Goal: Task Accomplishment & Management: Complete application form

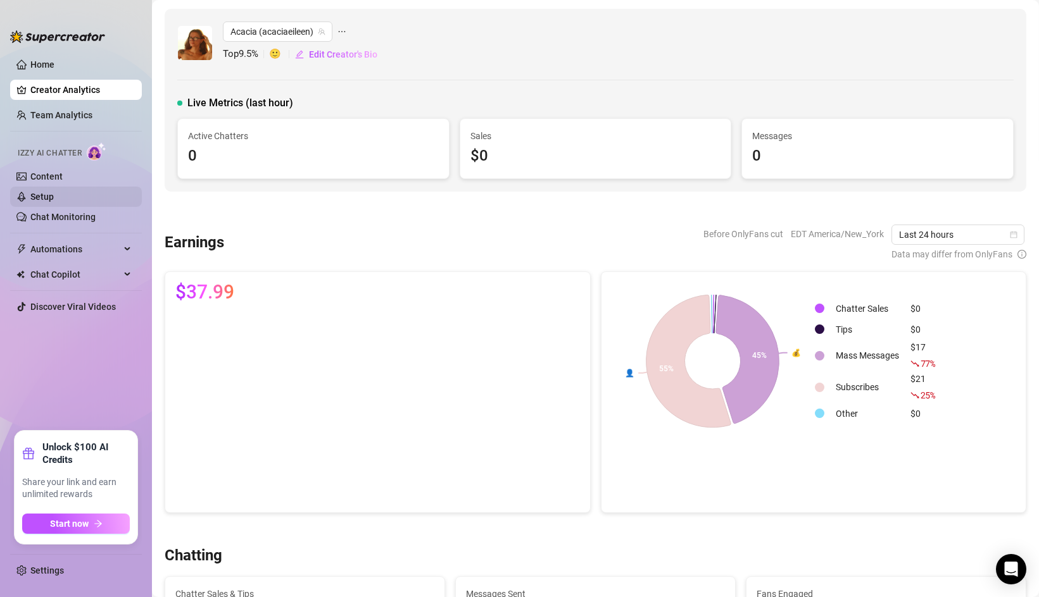
click at [54, 197] on link "Setup" at bounding box center [41, 197] width 23 height 10
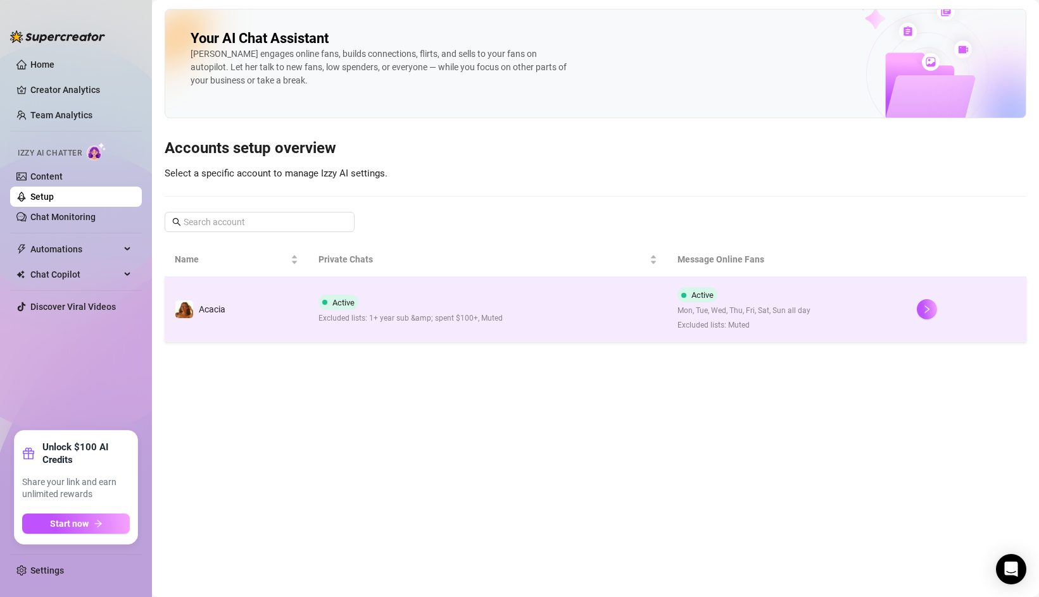
click at [279, 334] on td "Acacia" at bounding box center [237, 309] width 144 height 65
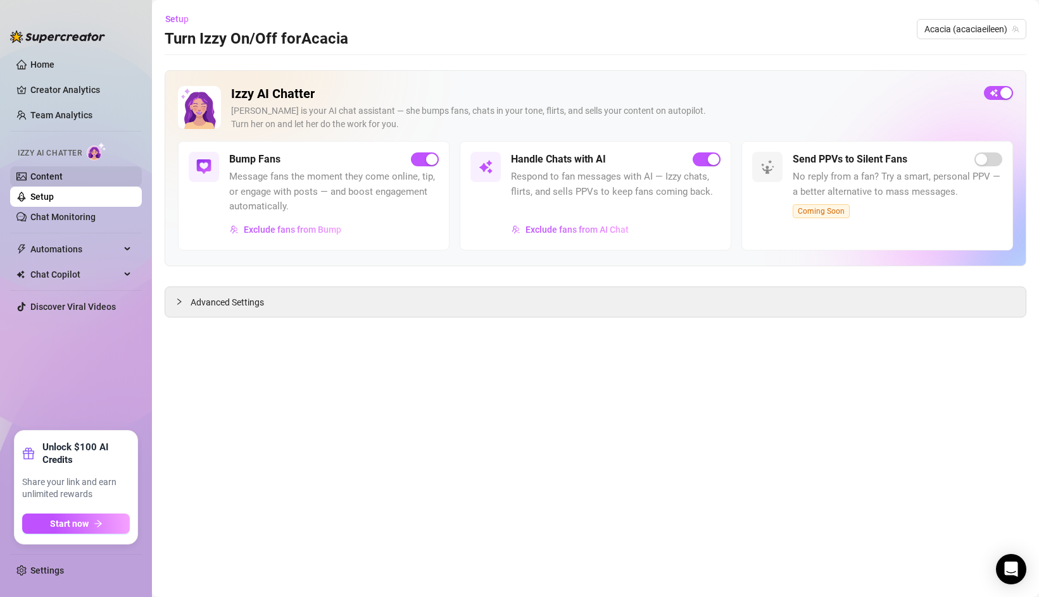
click at [63, 178] on link "Content" at bounding box center [46, 177] width 32 height 10
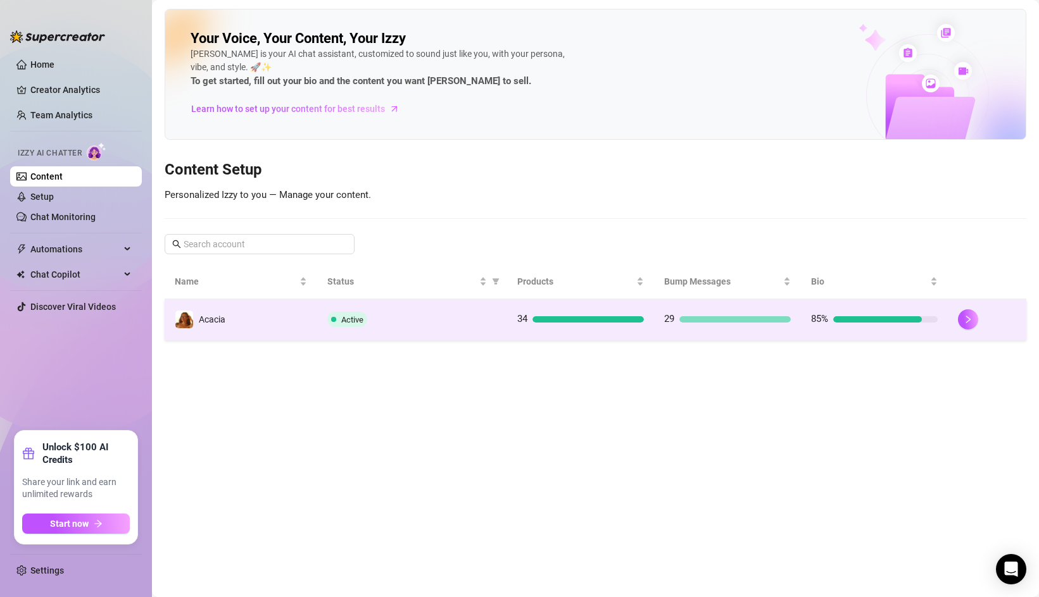
click at [327, 300] on td "Active" at bounding box center [412, 319] width 190 height 41
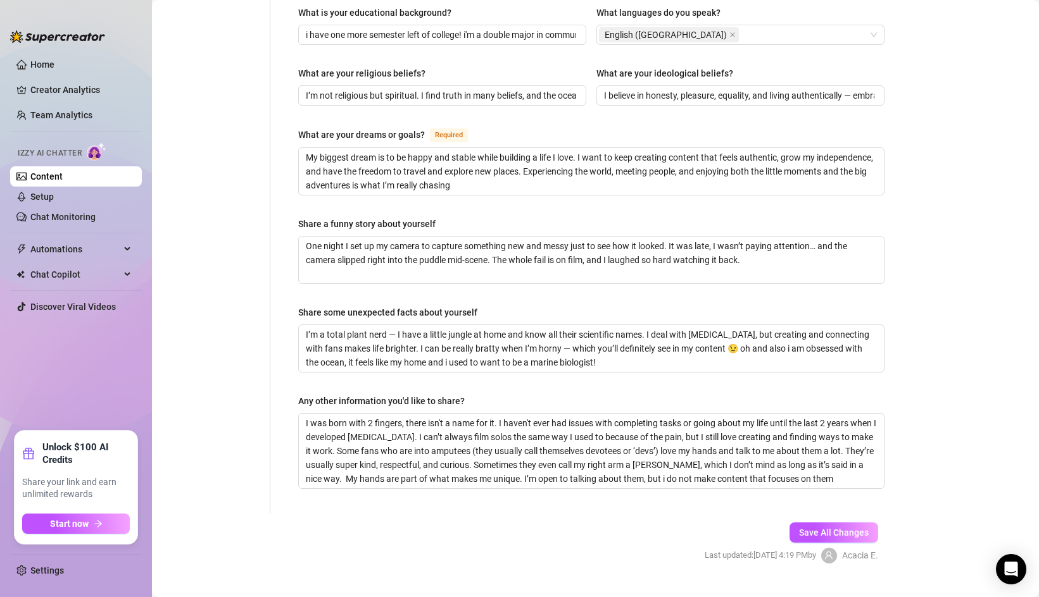
scroll to position [696, 0]
click at [856, 452] on textarea "I was born with 2 fingers, there isn't a name for it. I haven't ever had issues…" at bounding box center [591, 450] width 585 height 75
type textarea "I was born with 2 fingers, there isn't a name for it. I haven't ever had issues…"
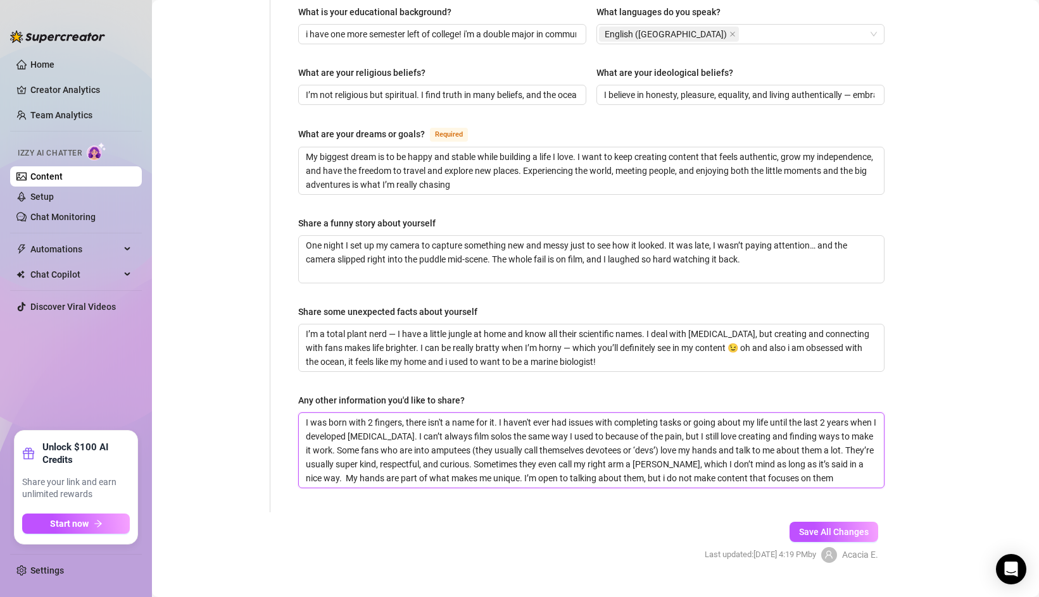
type textarea "I was born with 2 fingers, there isn't a name for it. I haven't ever had issues…"
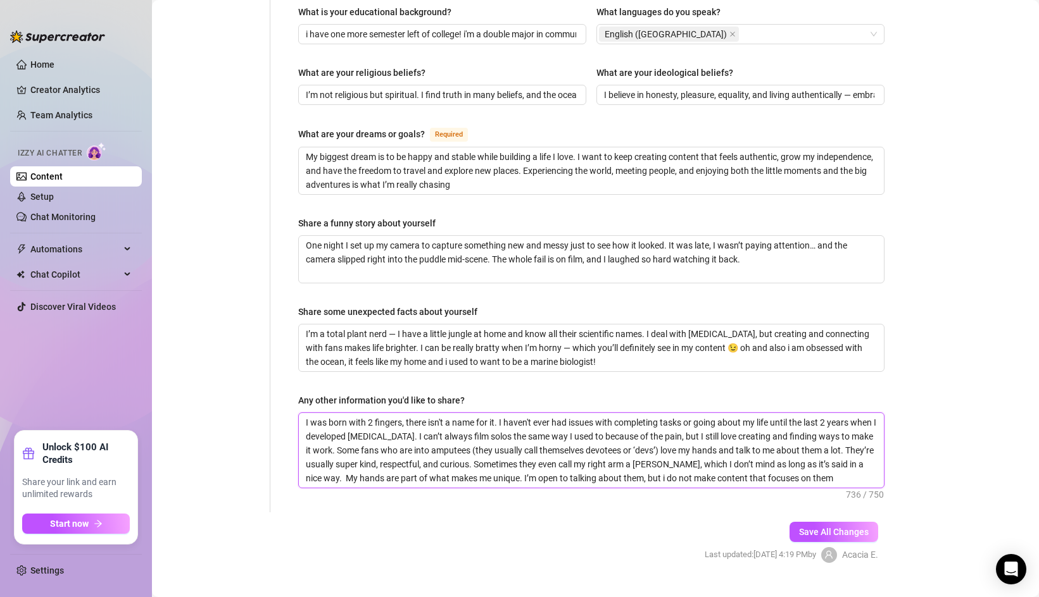
type textarea "I was born with 2 fingers, there isn't a name for it. I haven't ever had issues…"
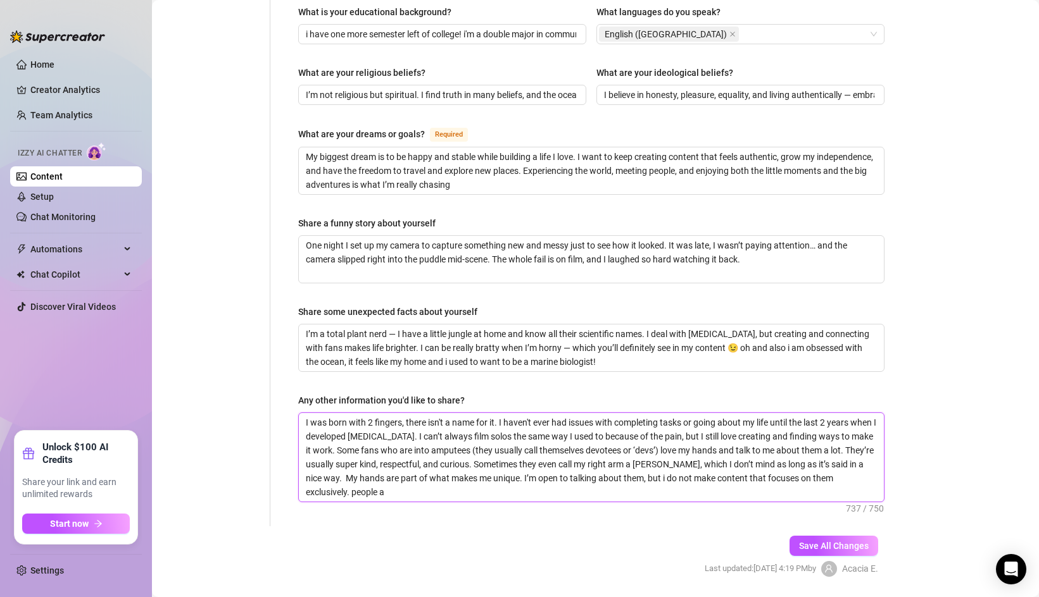
scroll to position [3, 0]
type textarea "I was born with 2 fingers, there isn't a name for it. I haven't ever had issues…"
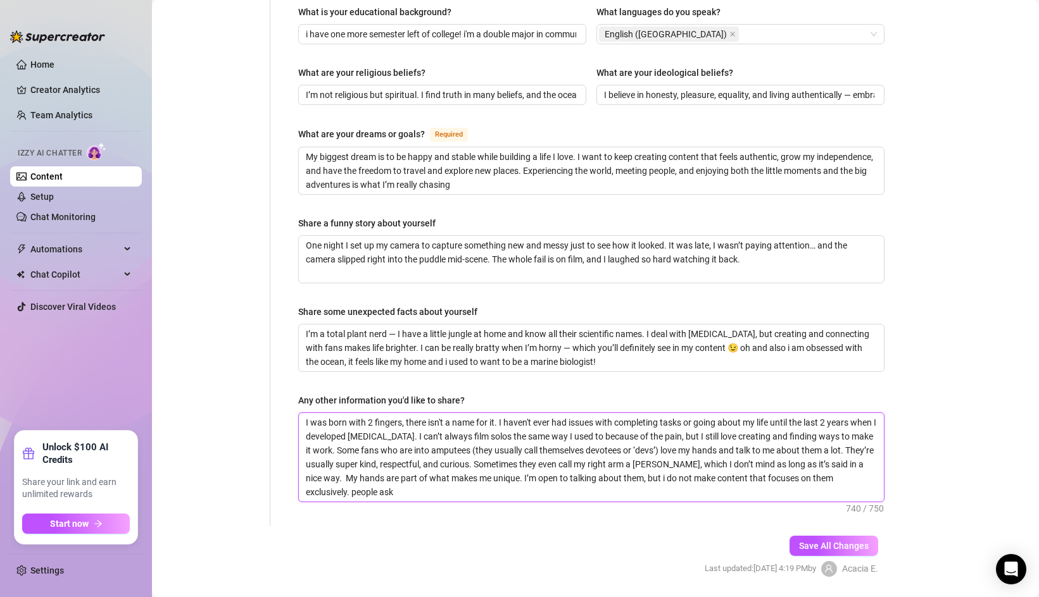
type textarea "I was born with 2 fingers, there isn't a name for it. I haven't ever had issues…"
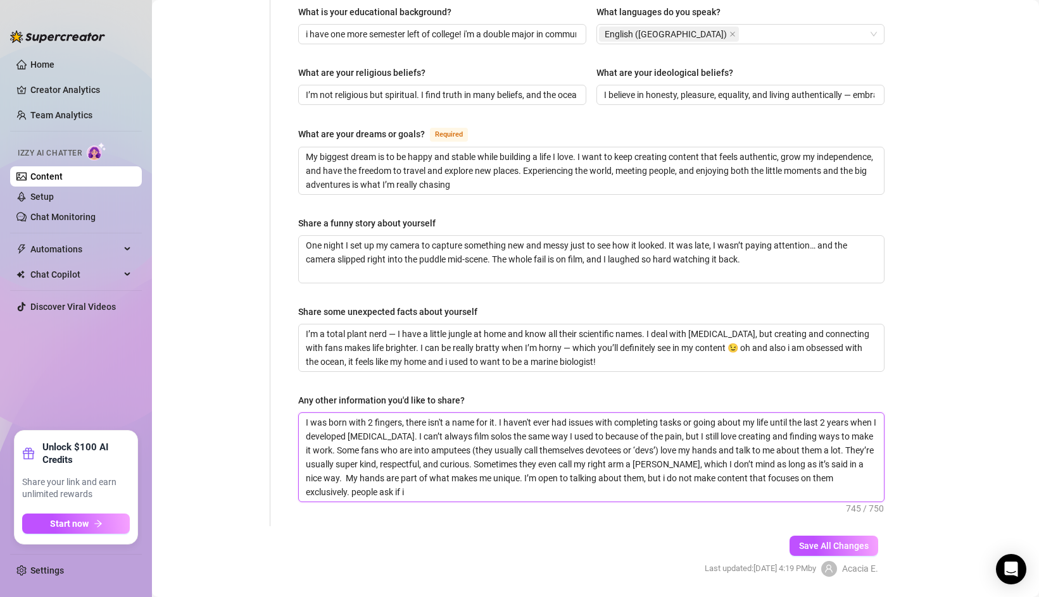
type textarea "I was born with 2 fingers, there isn't a name for it. I haven't ever had issues…"
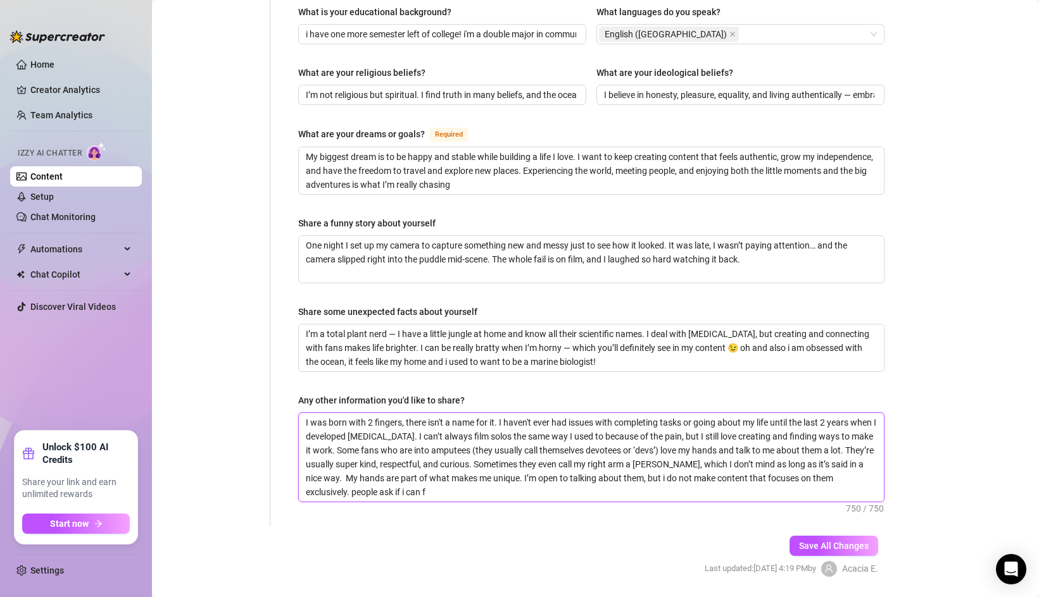
type textarea "I was born with 2 fingers, there isn't a name for it. I haven't ever had issues…"
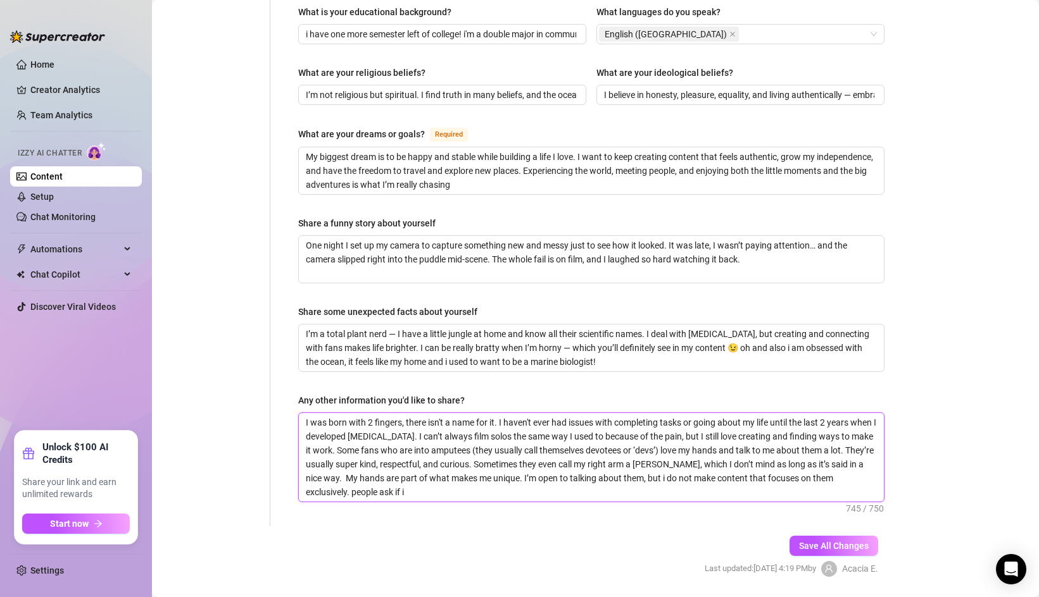
type textarea "I was born with 2 fingers, there isn't a name for it. I haven't ever had issues…"
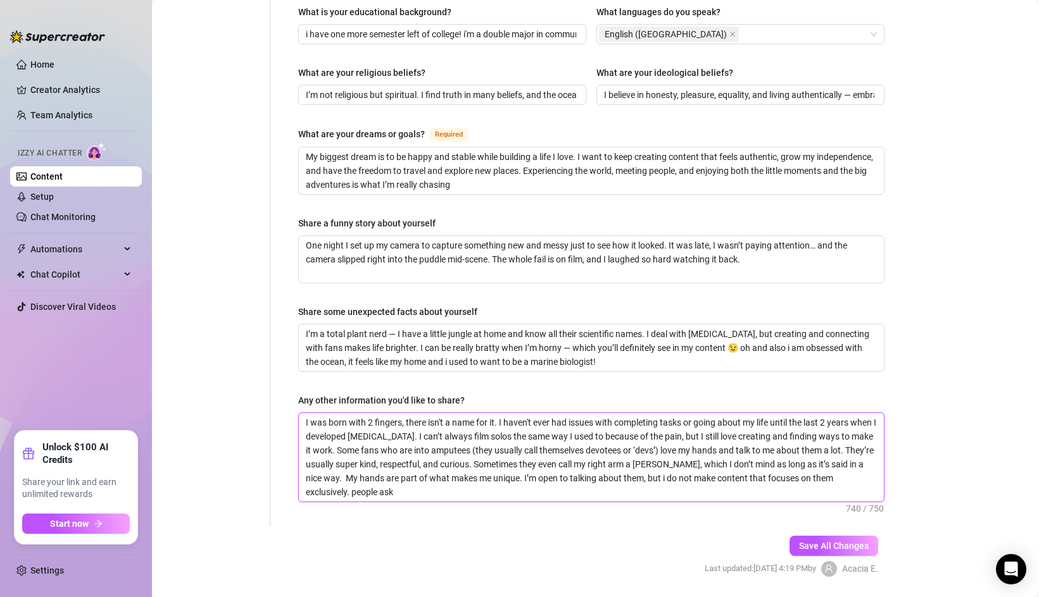
type textarea "I was born with 2 fingers, there isn't a name for it. I haven't ever had issues…"
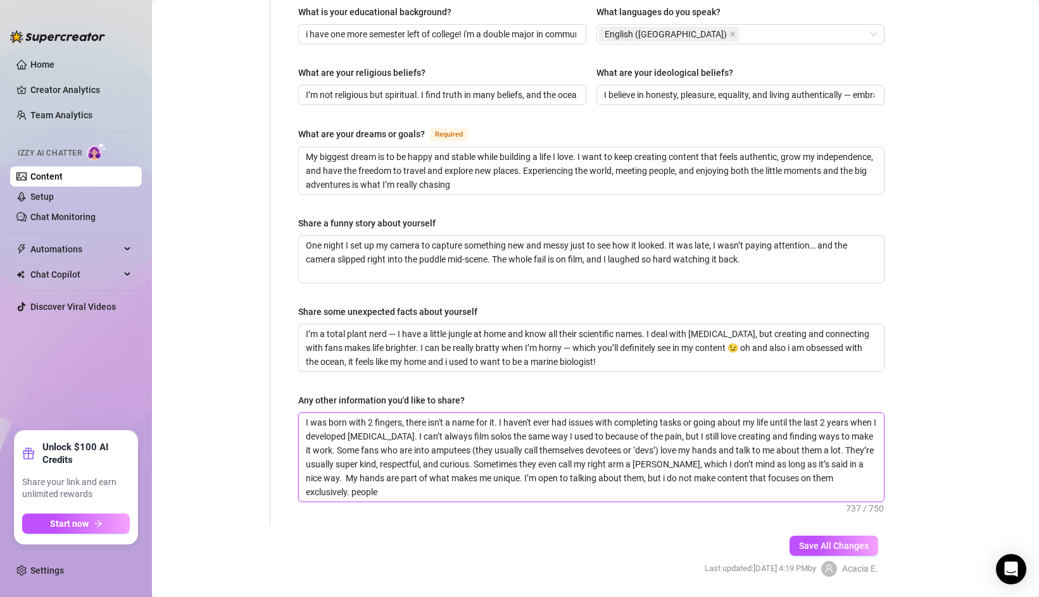
type textarea "I was born with 2 fingers, there isn't a name for it. I haven't ever had issues…"
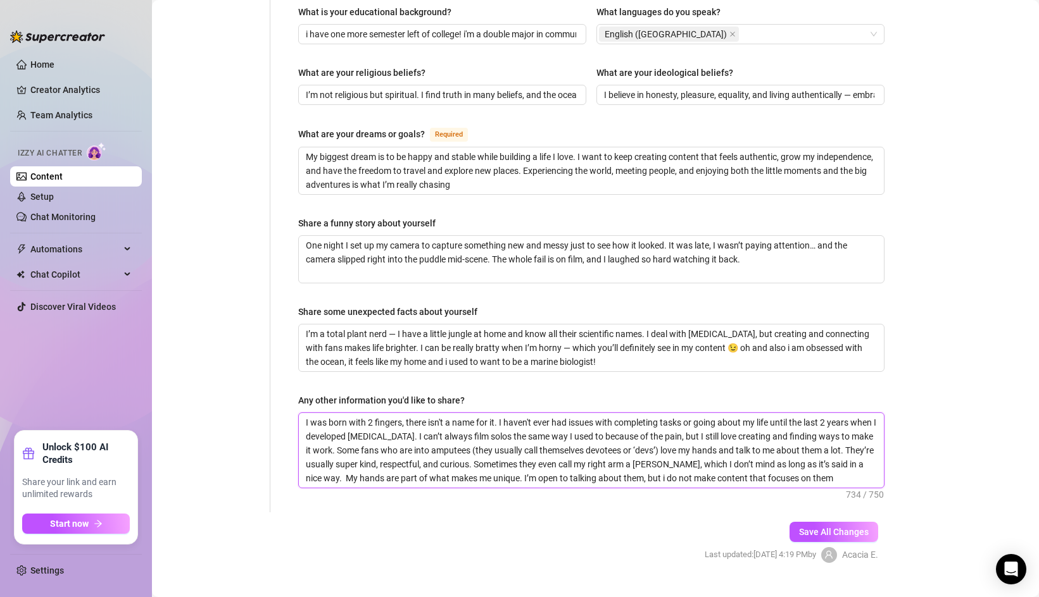
type textarea "I was born with 2 fingers, there isn't a name for it. I haven't ever had issues…"
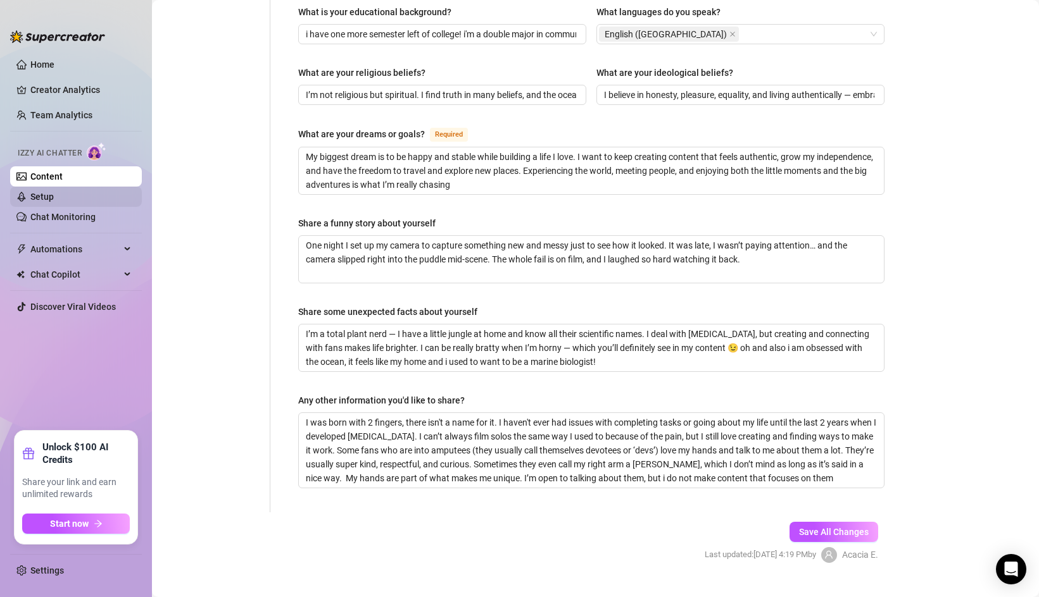
click at [54, 201] on link "Setup" at bounding box center [41, 197] width 23 height 10
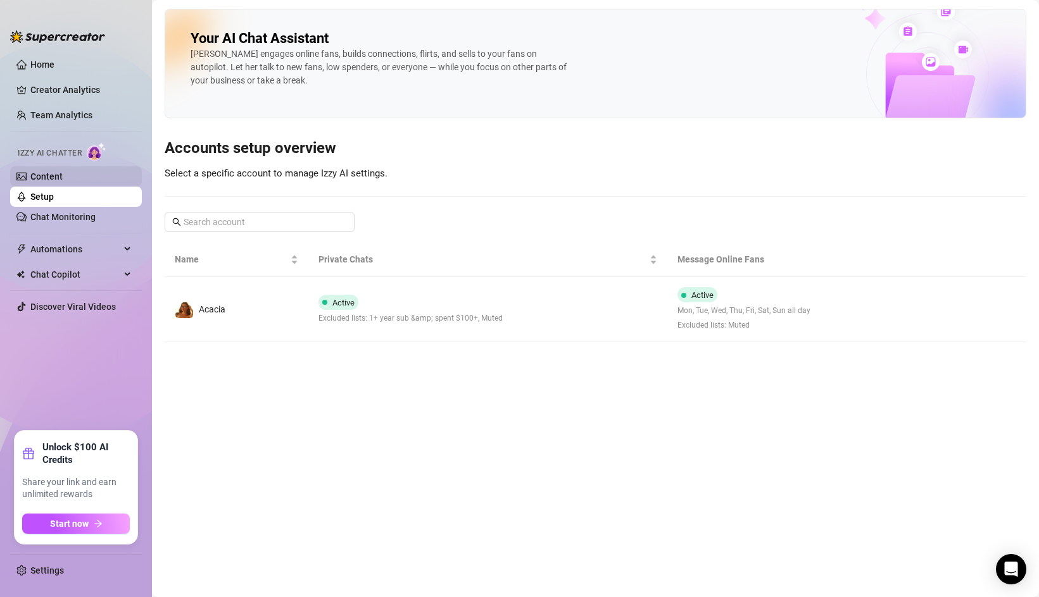
click at [63, 179] on link "Content" at bounding box center [46, 177] width 32 height 10
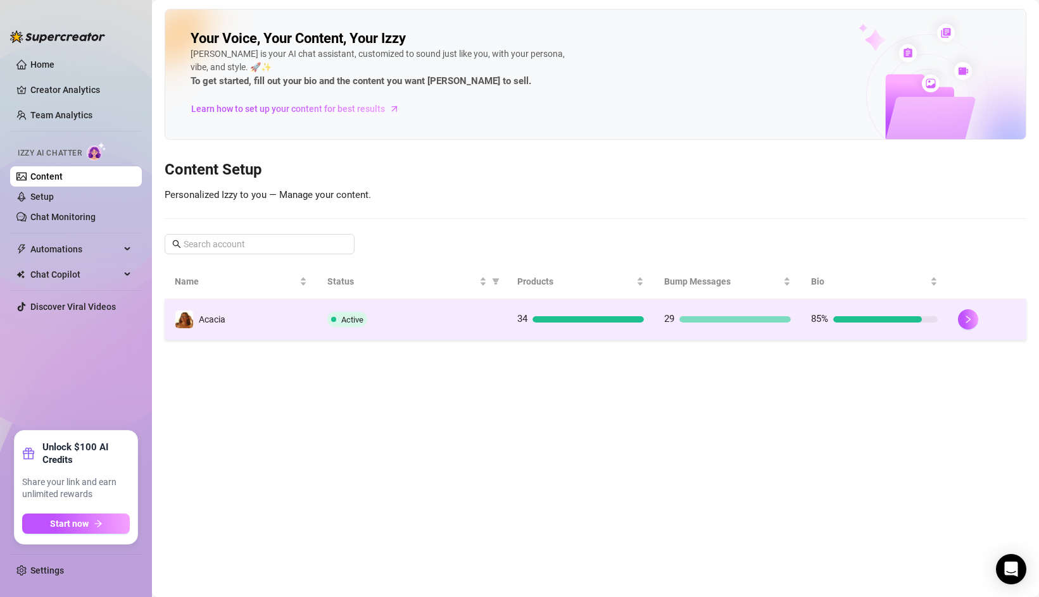
click at [331, 320] on span at bounding box center [333, 319] width 5 height 5
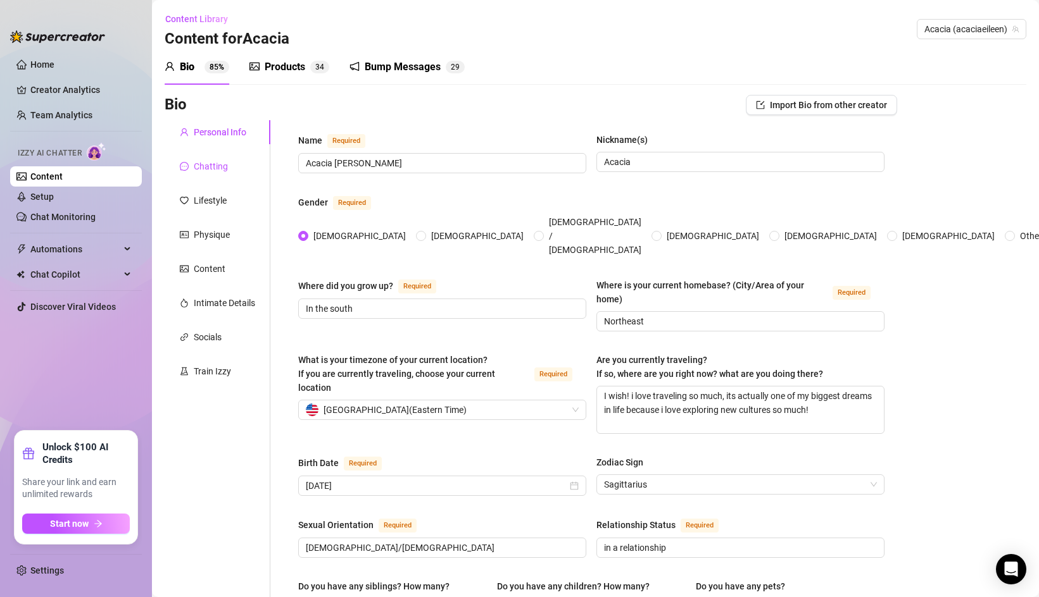
click at [215, 167] on div "Chatting" at bounding box center [211, 166] width 34 height 14
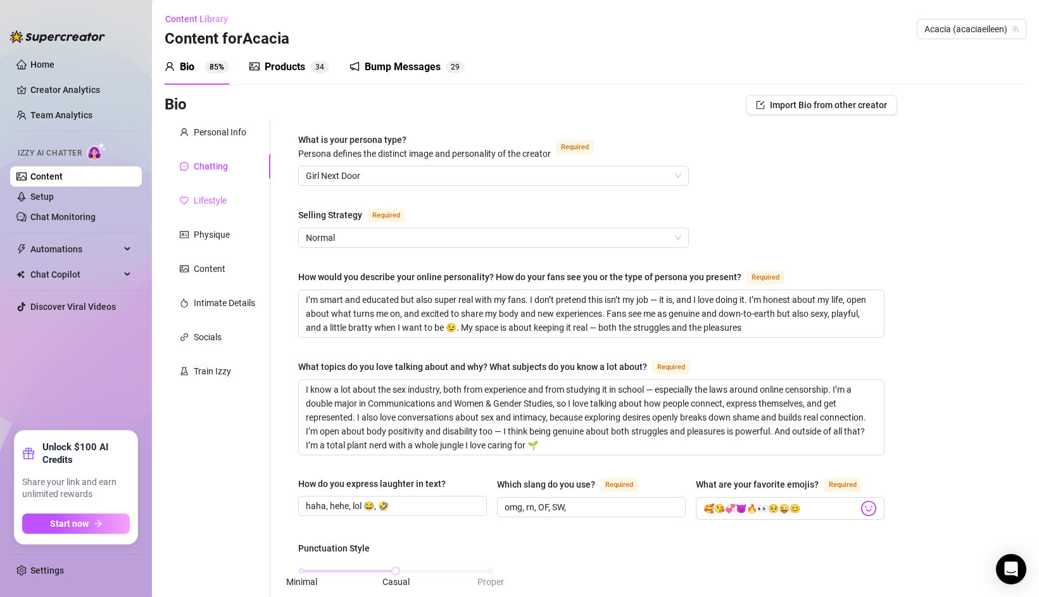
click at [214, 192] on div "Lifestyle" at bounding box center [218, 201] width 106 height 24
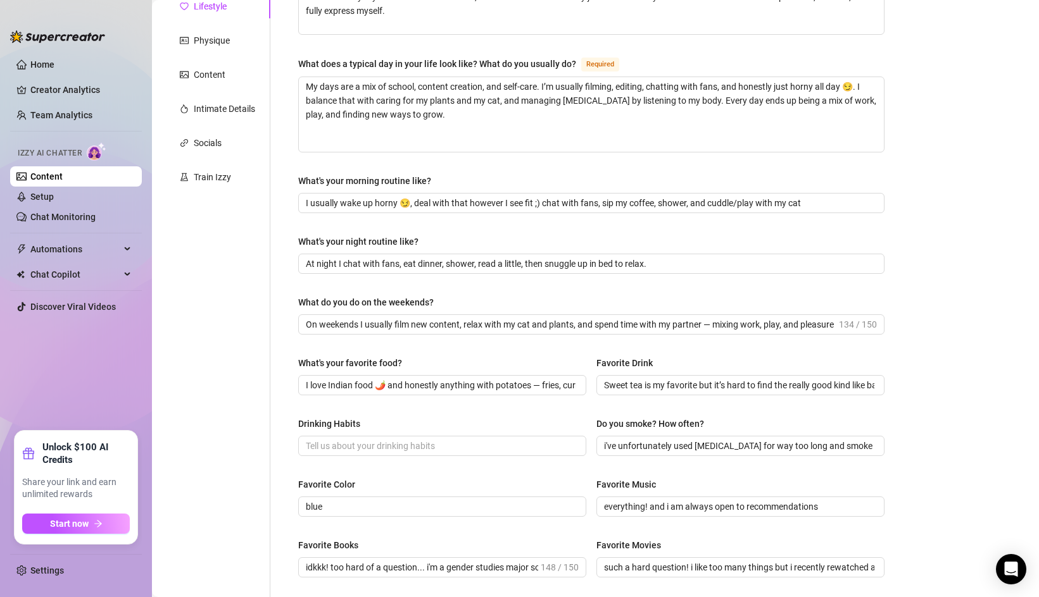
scroll to position [182, 0]
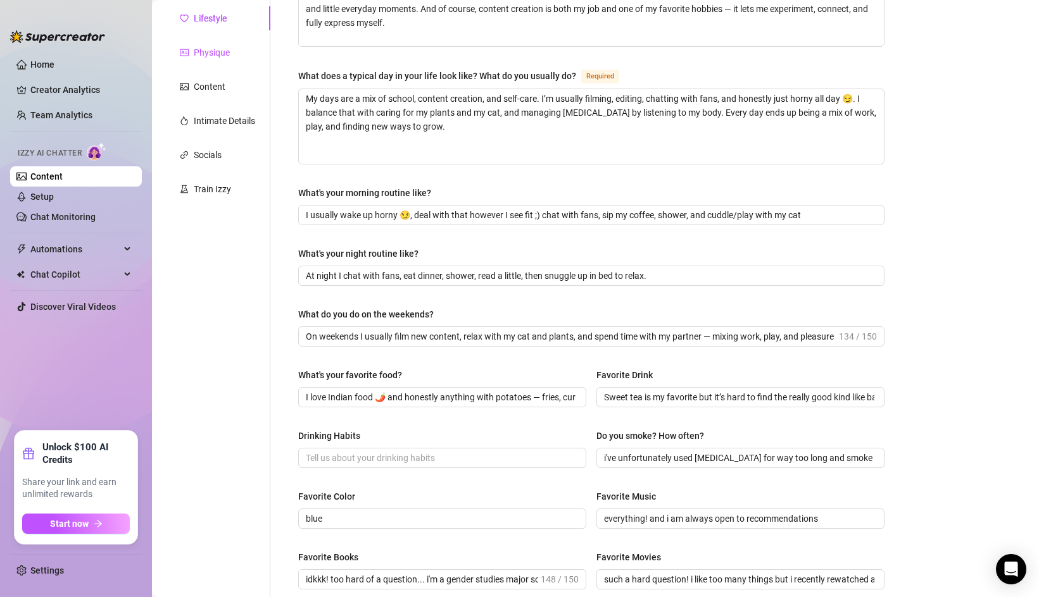
click at [221, 57] on div "Physique" at bounding box center [212, 53] width 36 height 14
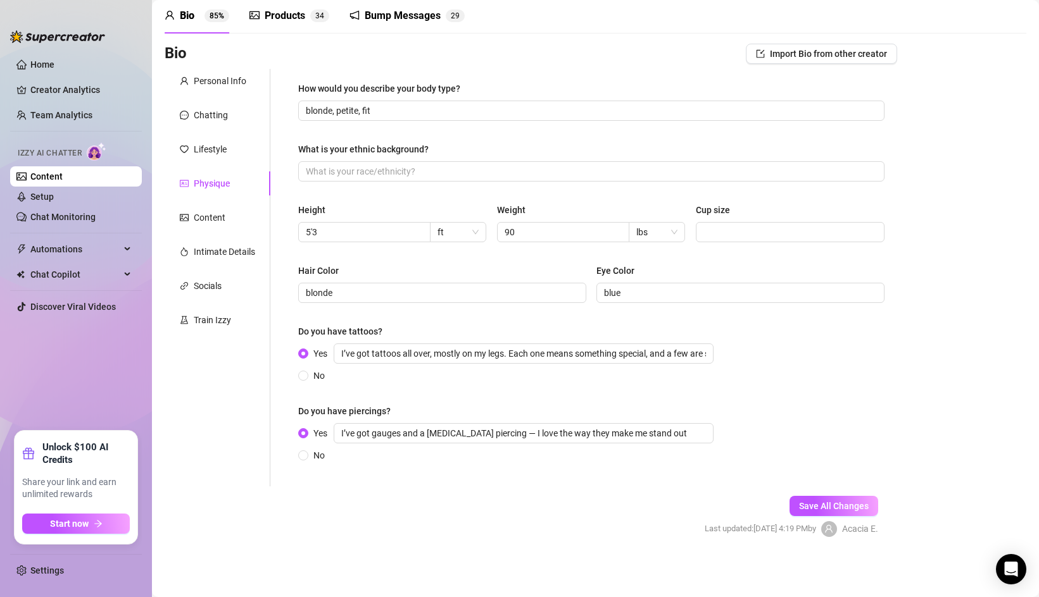
scroll to position [51, 0]
click at [373, 115] on input "blonde, petite, fit" at bounding box center [590, 111] width 568 height 14
type input "blonde, petite, fit, disabled"
click at [829, 504] on span "Save All Changes" at bounding box center [834, 506] width 70 height 10
click at [215, 213] on div "Content" at bounding box center [210, 218] width 32 height 14
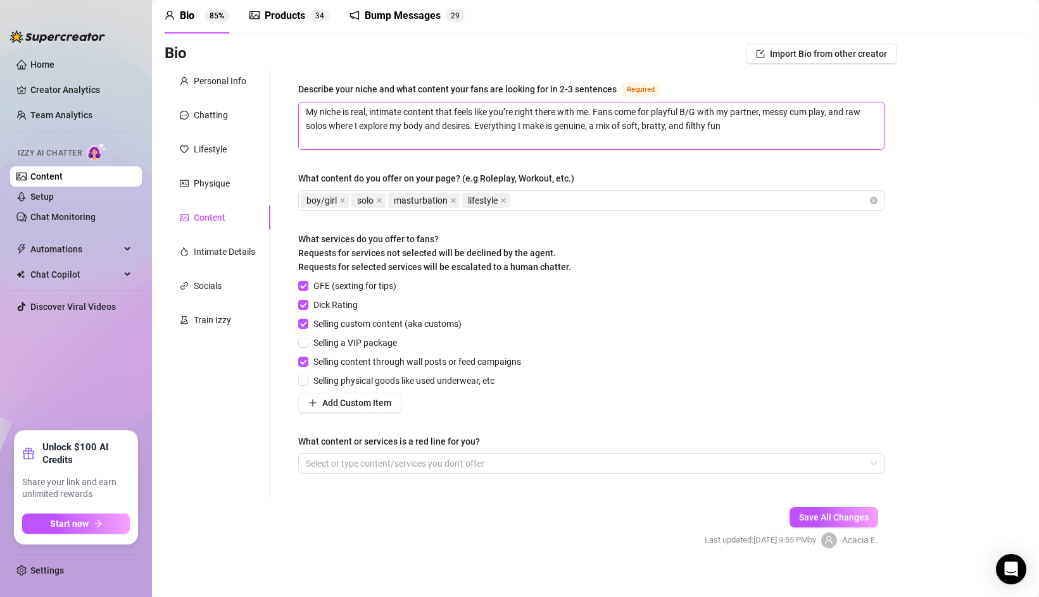
click at [735, 125] on textarea "My niche is real, intimate content that feels like you’re right there with me. …" at bounding box center [591, 126] width 585 height 47
type textarea "My niche is real, intimate content that feels like you’re right there with me. …"
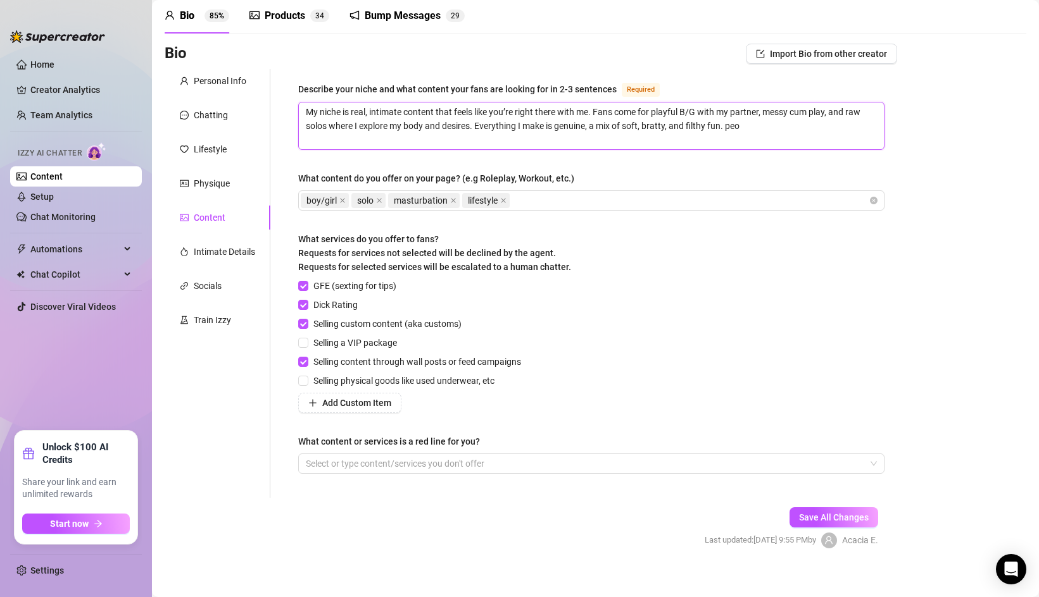
type textarea "My niche is real, intimate content that feels like you’re right there with me. …"
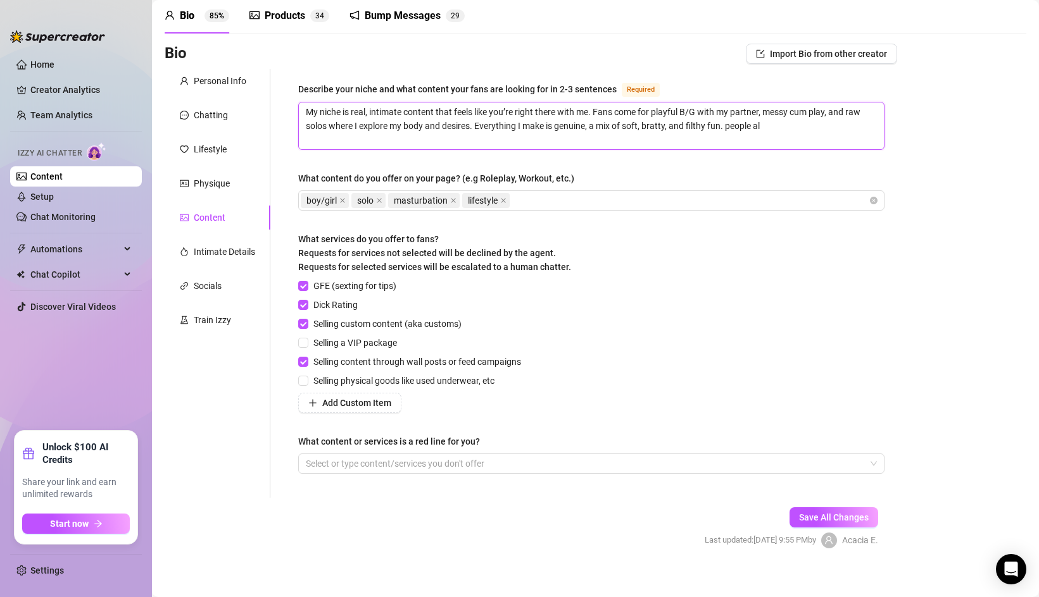
type textarea "My niche is real, intimate content that feels like you’re right there with me. …"
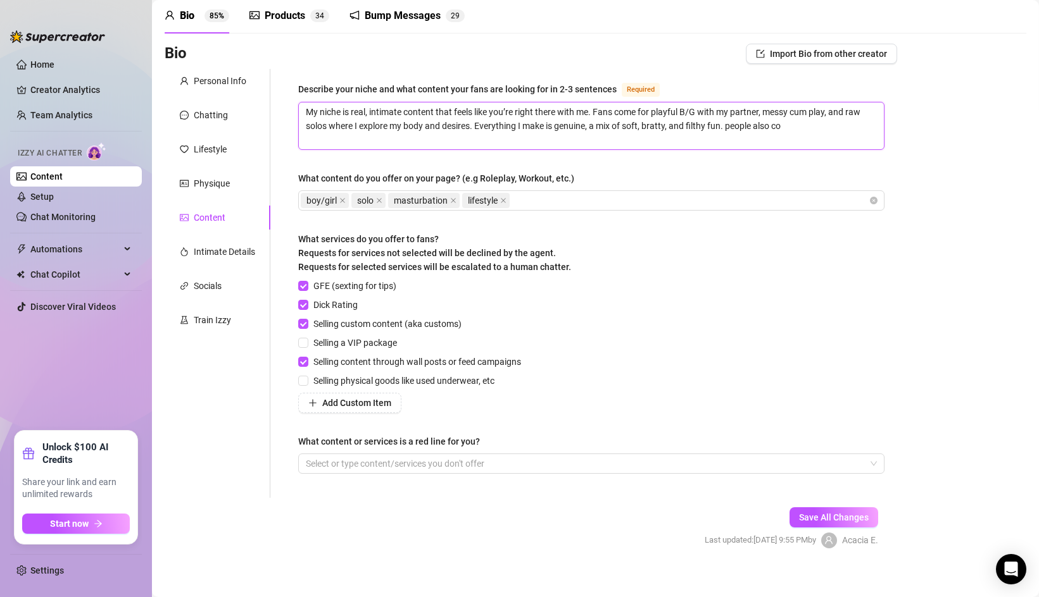
type textarea "My niche is real, intimate content that feels like you’re right there with me. …"
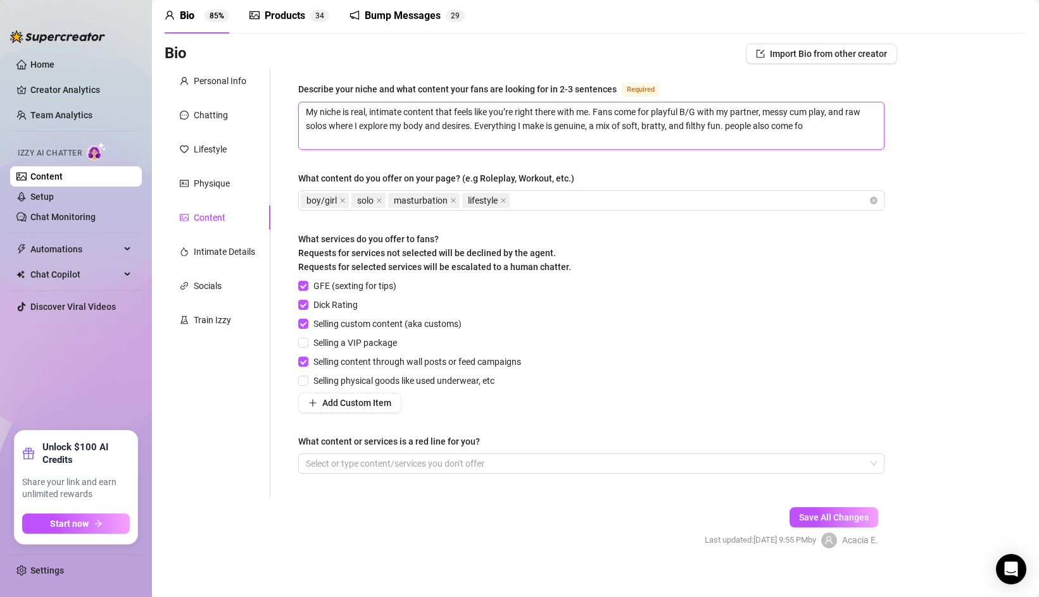
type textarea "My niche is real, intimate content that feels like you’re right there with me. …"
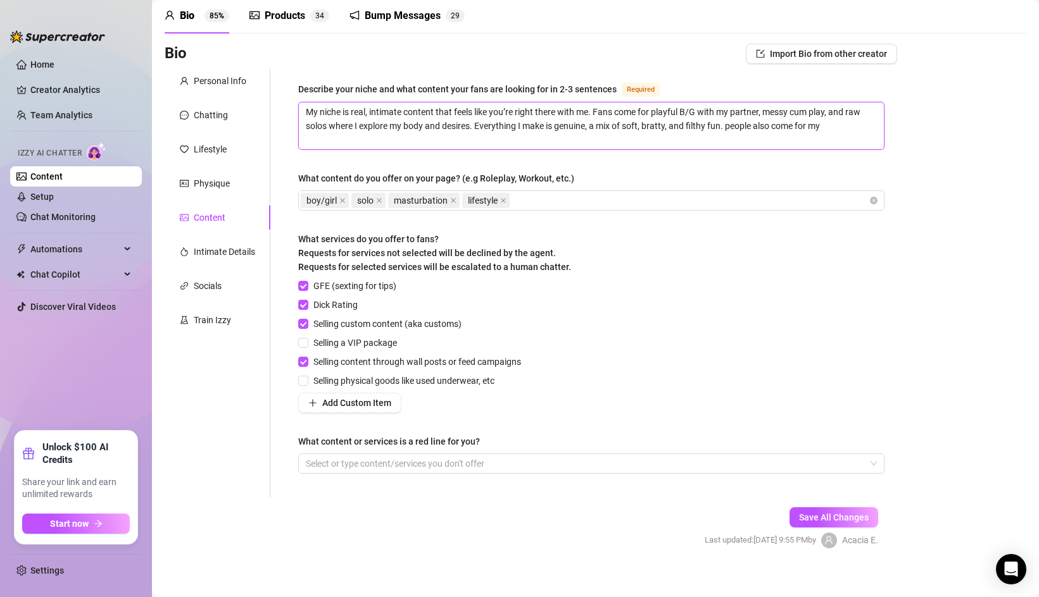
type textarea "My niche is real, intimate content that feels like you’re right there with me. …"
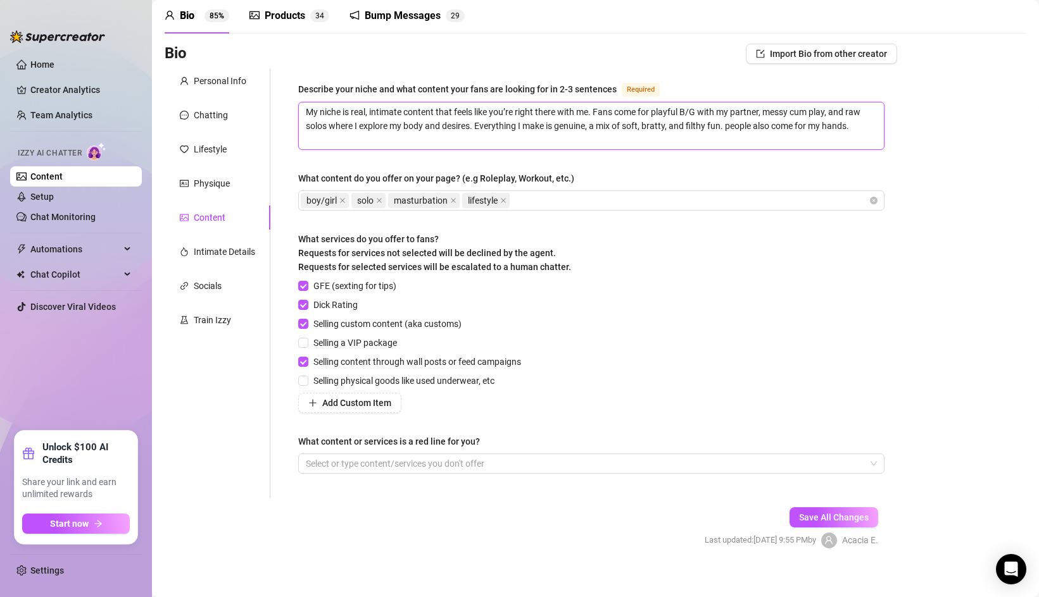
type textarea "My niche is real, intimate content that feels like you’re right there with me. …"
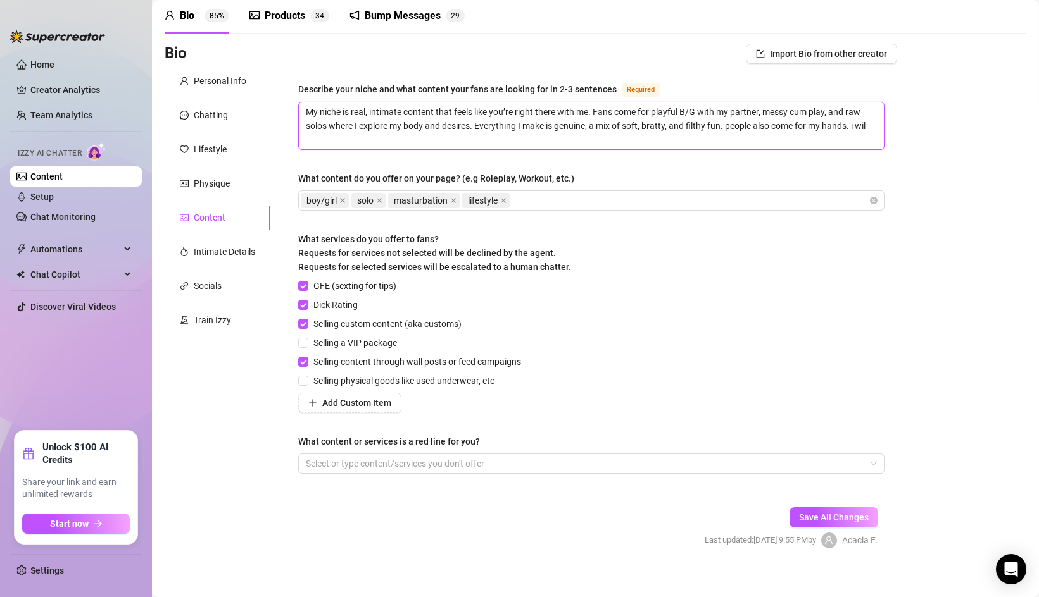
type textarea "My niche is real, intimate content that feels like you’re right there with me. …"
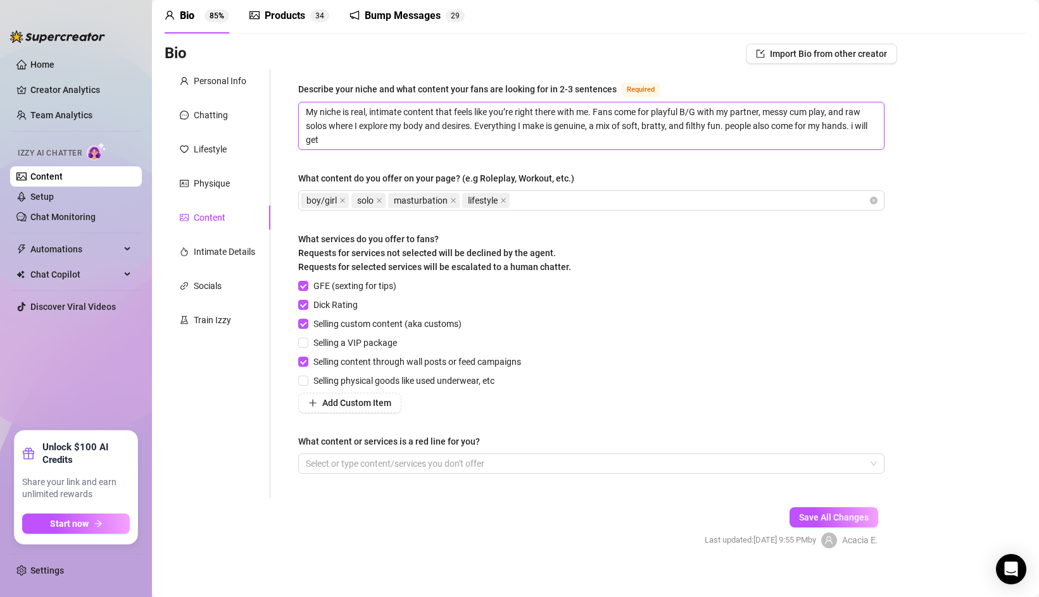
type textarea "My niche is real, intimate content that feels like you’re right there with me. …"
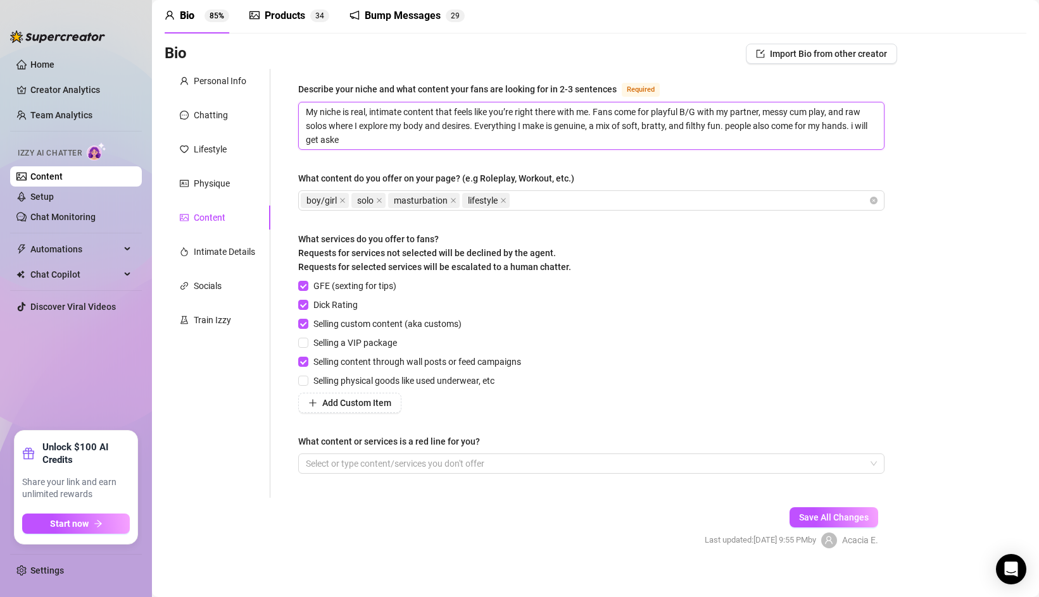
type textarea "My niche is real, intimate content that feels like you’re right there with me. …"
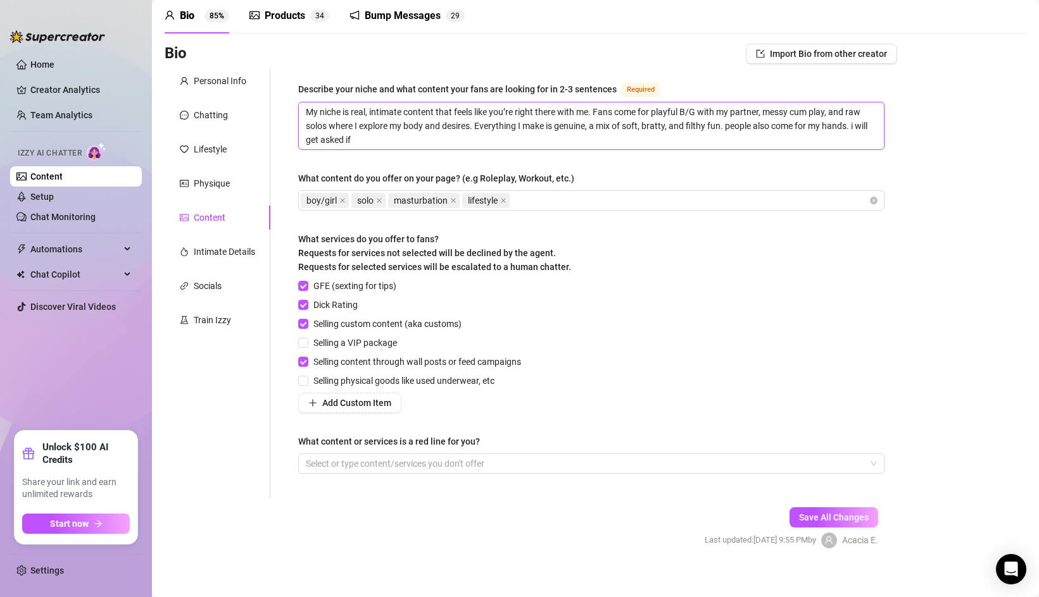
type textarea "My niche is real, intimate content that feels like you’re right there with me. …"
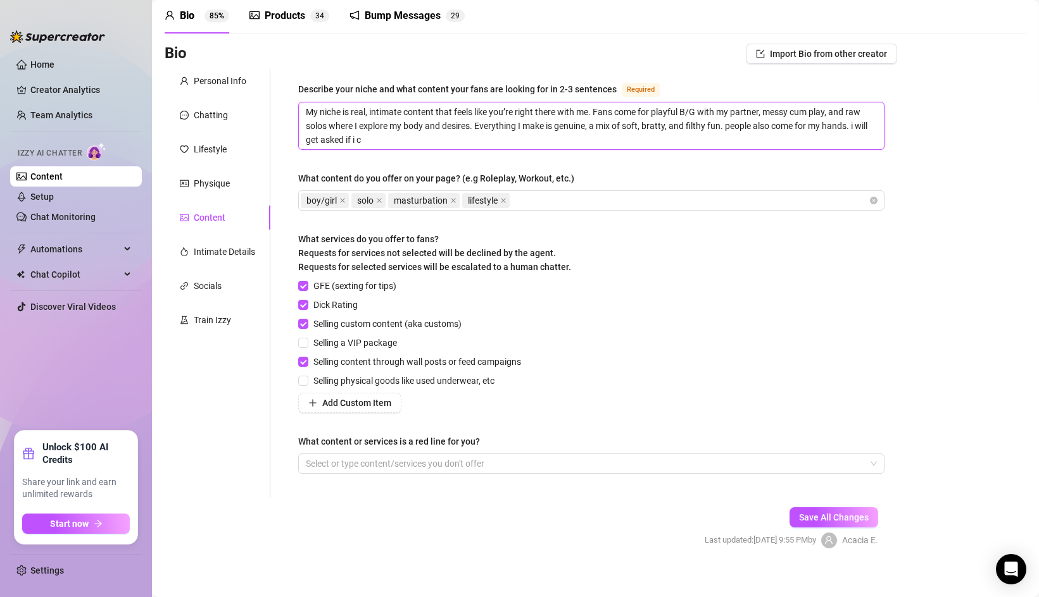
type textarea "My niche is real, intimate content that feels like you’re right there with me. …"
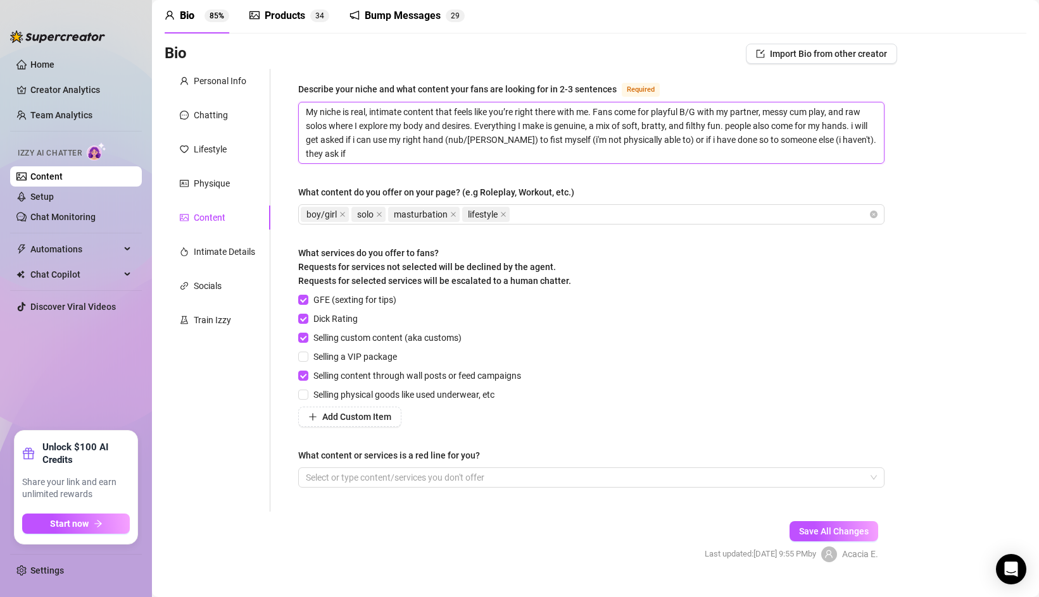
scroll to position [0, 0]
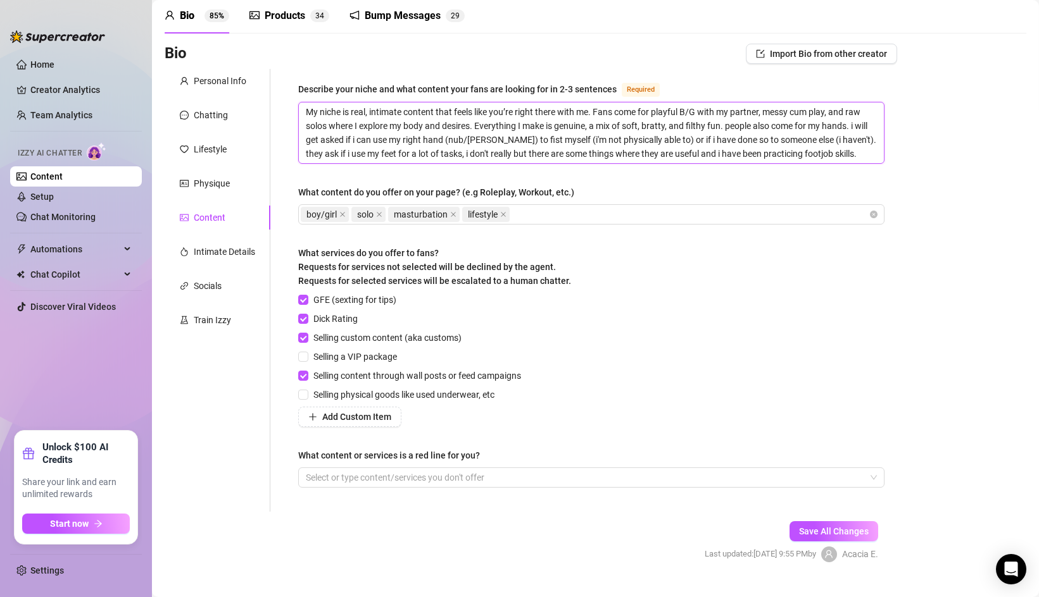
click at [670, 149] on textarea "My niche is real, intimate content that feels like you’re right there with me. …" at bounding box center [591, 133] width 585 height 61
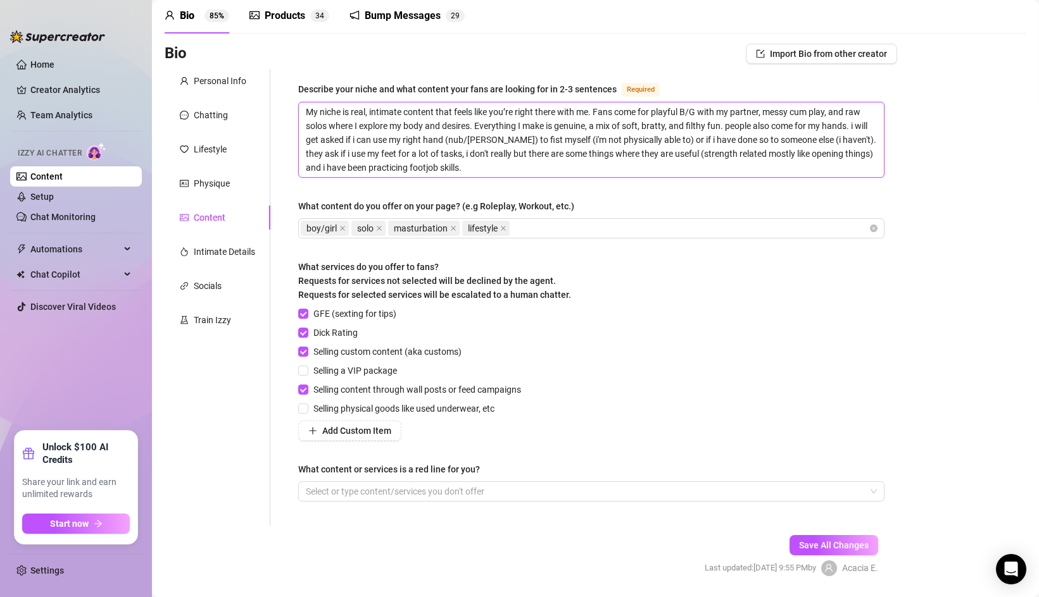
click at [835, 159] on textarea "My niche is real, intimate content that feels like you’re right there with me. …" at bounding box center [591, 140] width 585 height 75
click at [445, 170] on textarea "My niche is real, intimate content that feels like you’re right there with me. …" at bounding box center [591, 140] width 585 height 75
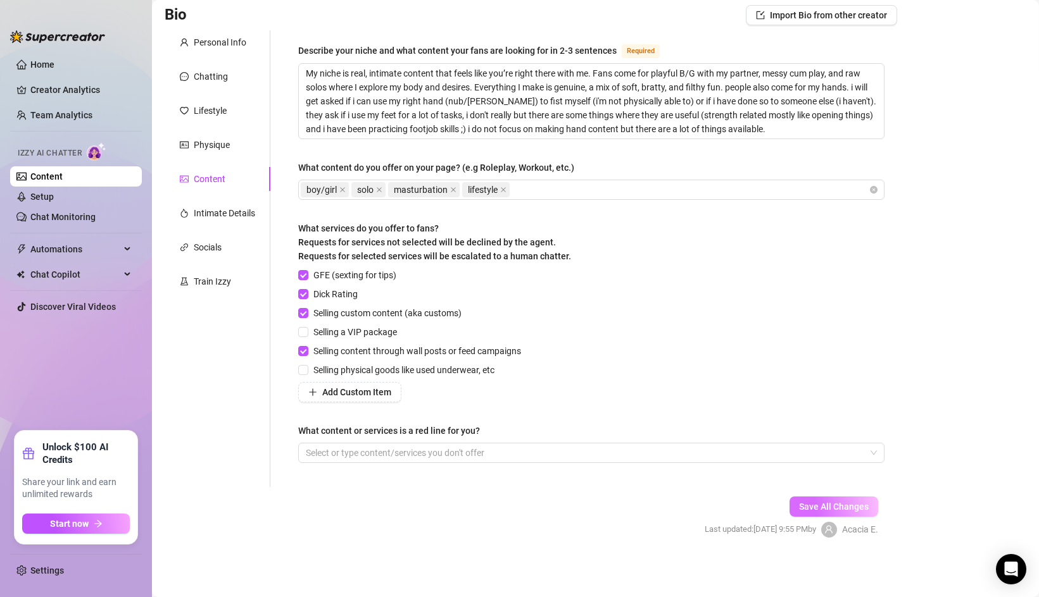
click at [810, 510] on span "Save All Changes" at bounding box center [834, 507] width 70 height 10
click at [233, 220] on div "Intimate Details" at bounding box center [218, 213] width 106 height 24
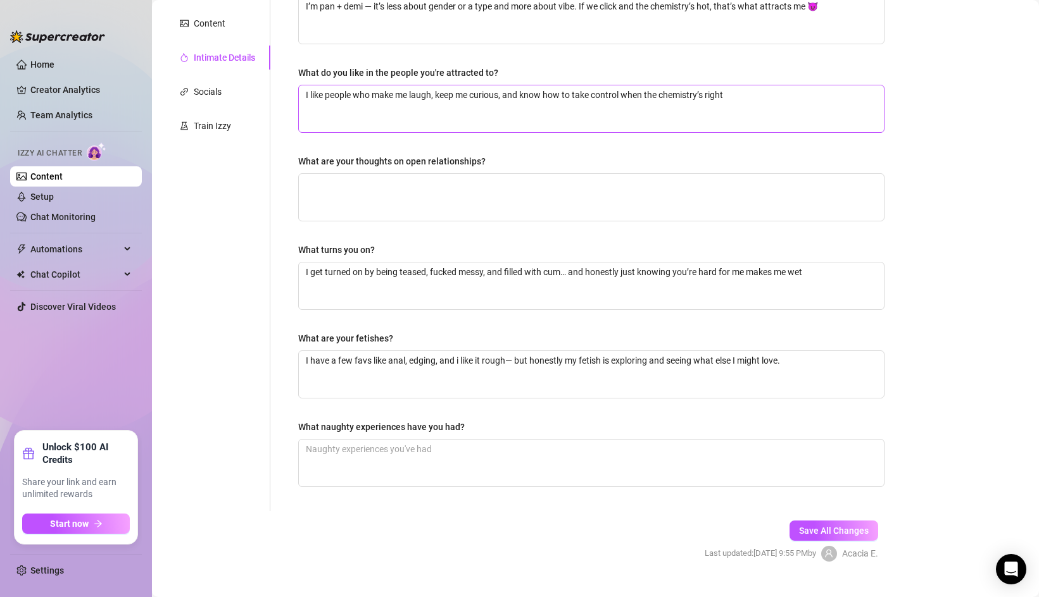
scroll to position [270, 0]
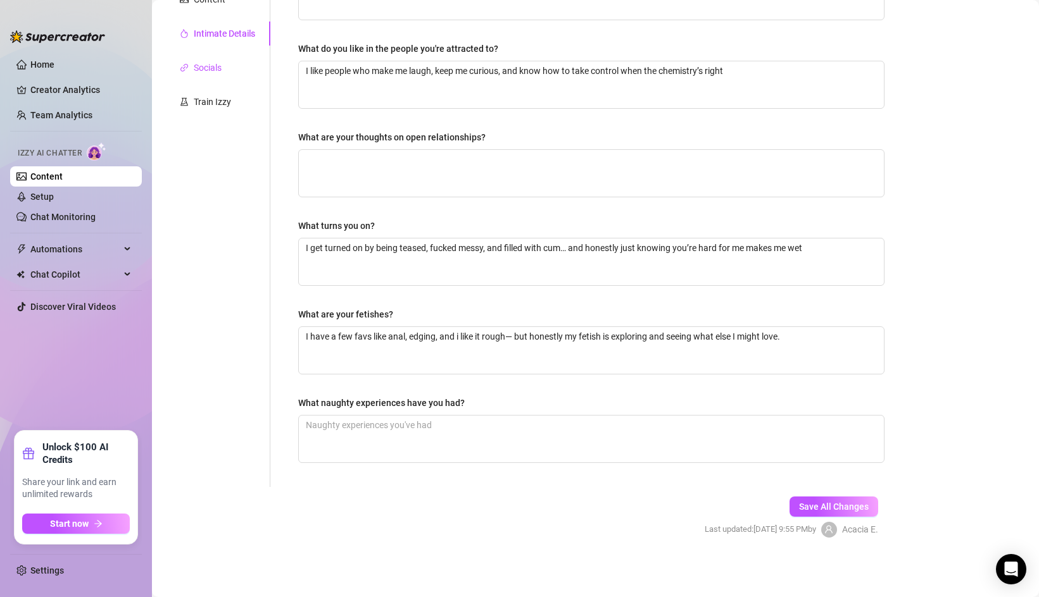
click at [220, 61] on div "Socials" at bounding box center [208, 68] width 28 height 14
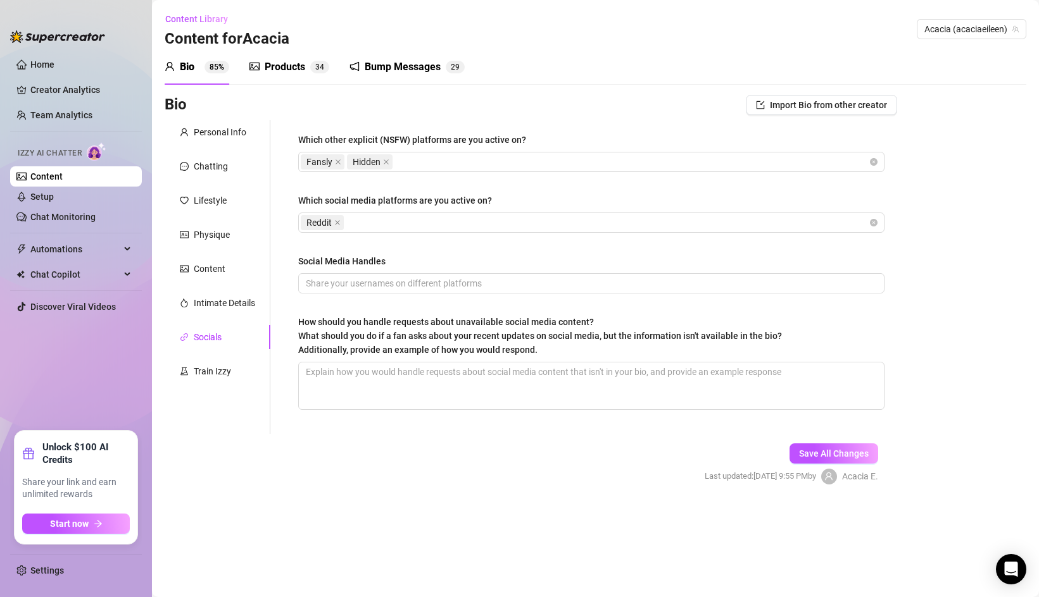
scroll to position [0, 0]
click at [218, 373] on div "Train Izzy" at bounding box center [212, 372] width 37 height 14
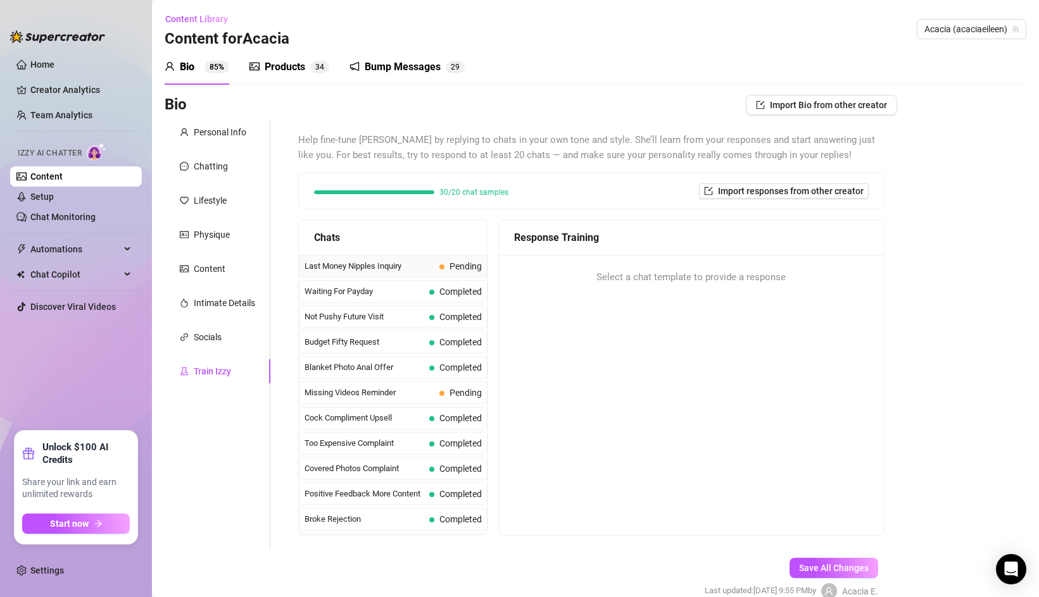
click at [425, 261] on span "Last Money Nipples Inquiry" at bounding box center [369, 266] width 130 height 13
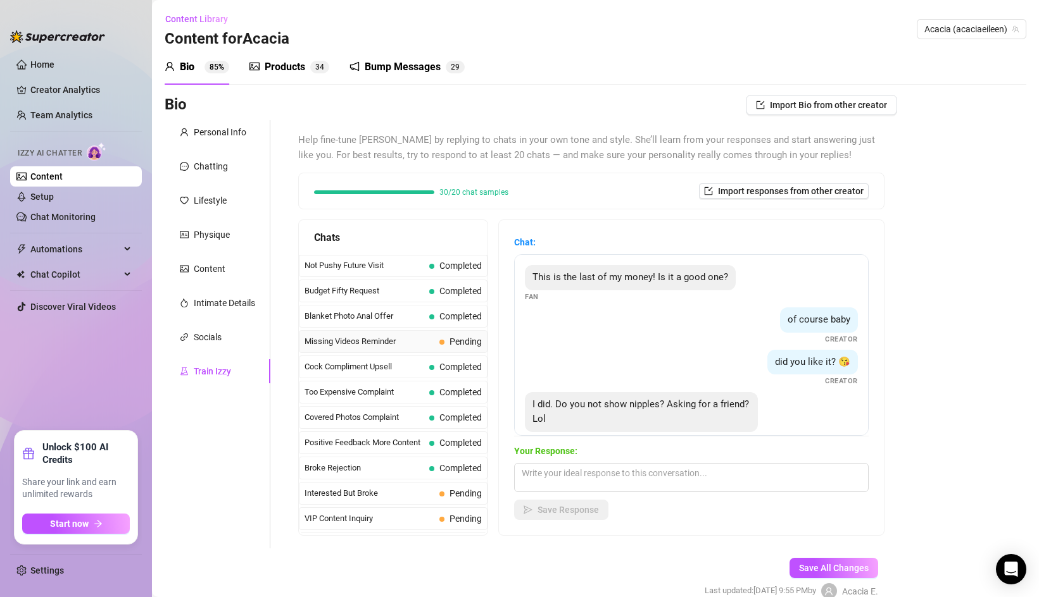
scroll to position [52, 0]
click at [409, 340] on span "Missing Videos Reminder" at bounding box center [369, 341] width 130 height 13
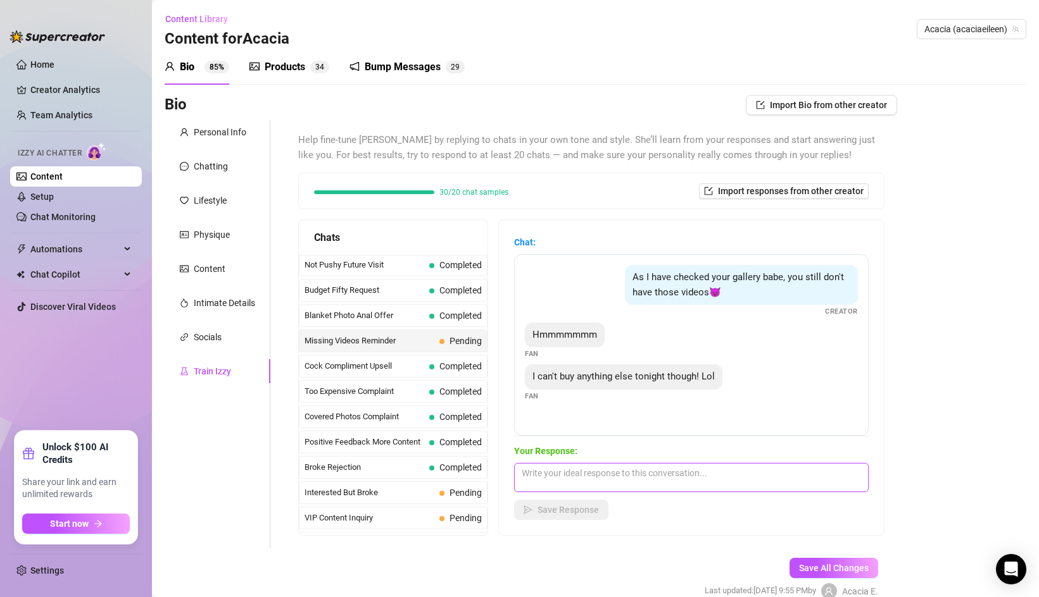
click at [610, 476] on textarea at bounding box center [691, 477] width 354 height 29
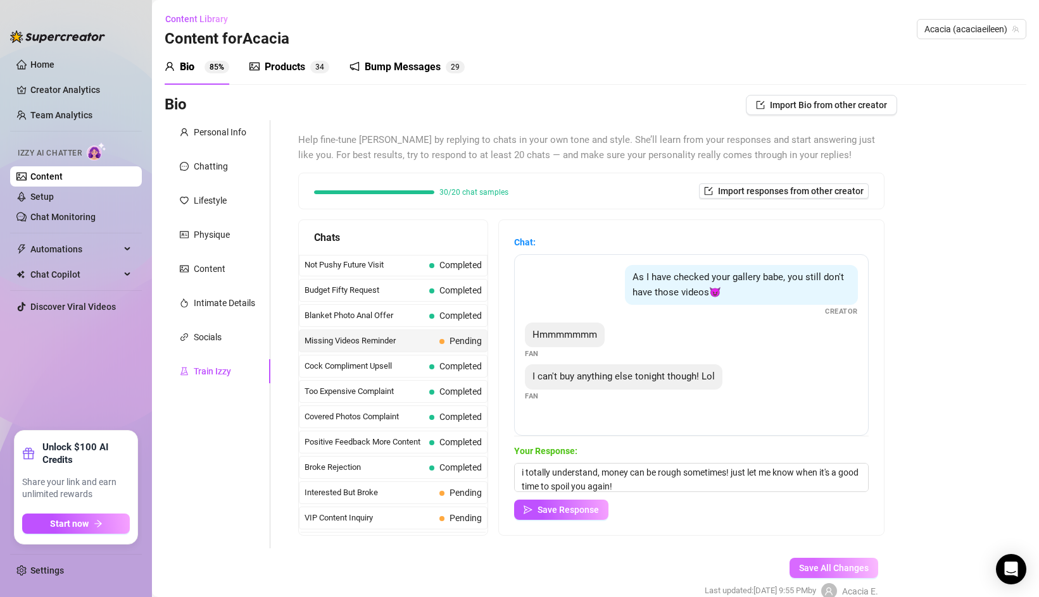
click at [827, 559] on button "Save All Changes" at bounding box center [833, 568] width 89 height 20
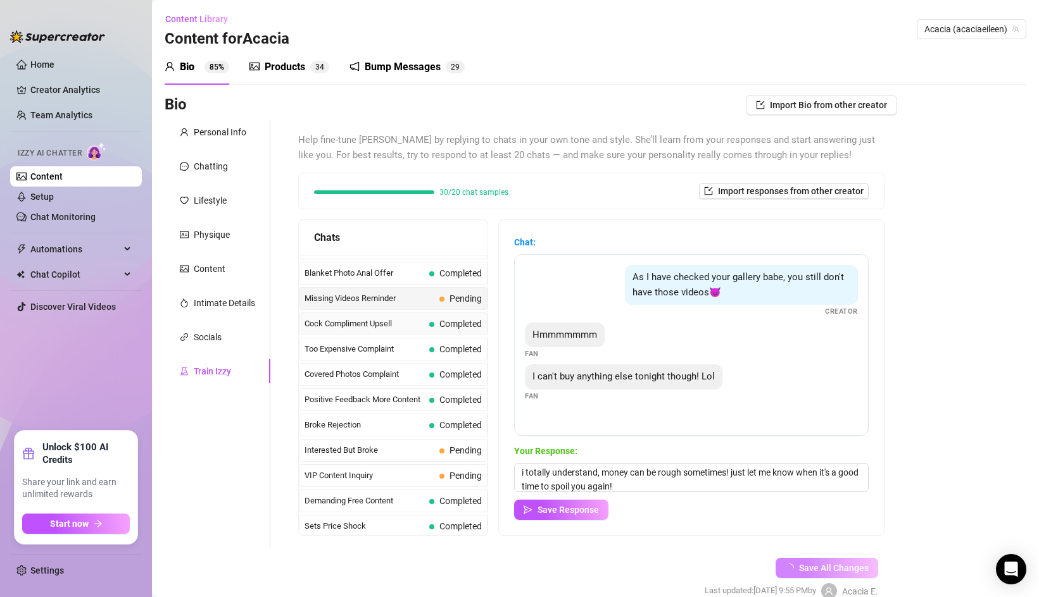
scroll to position [104, 0]
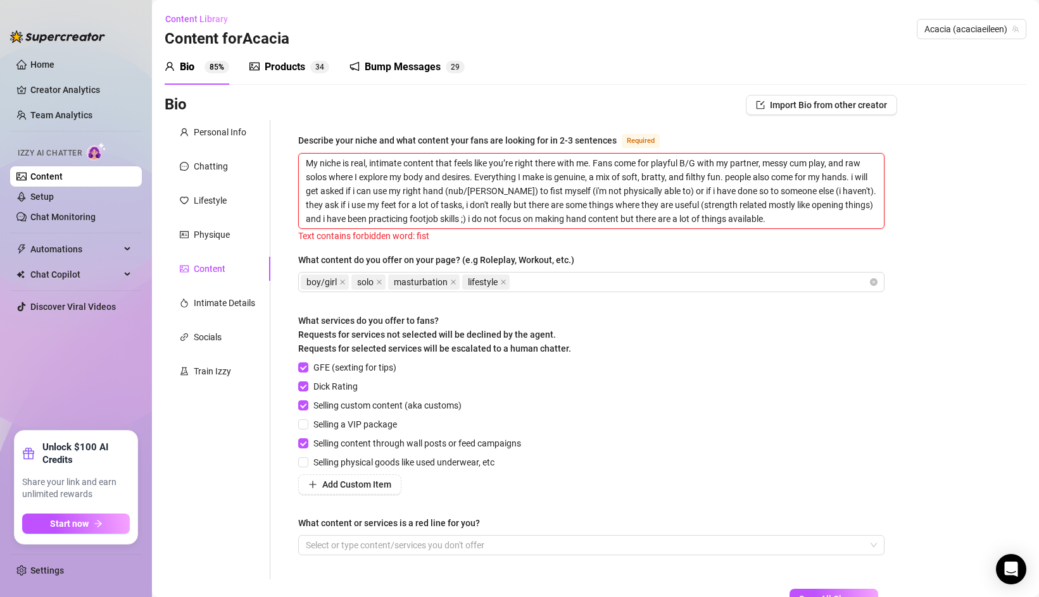
click at [520, 192] on textarea "My niche is real, intimate content that feels like you’re right there with me. …" at bounding box center [591, 191] width 585 height 75
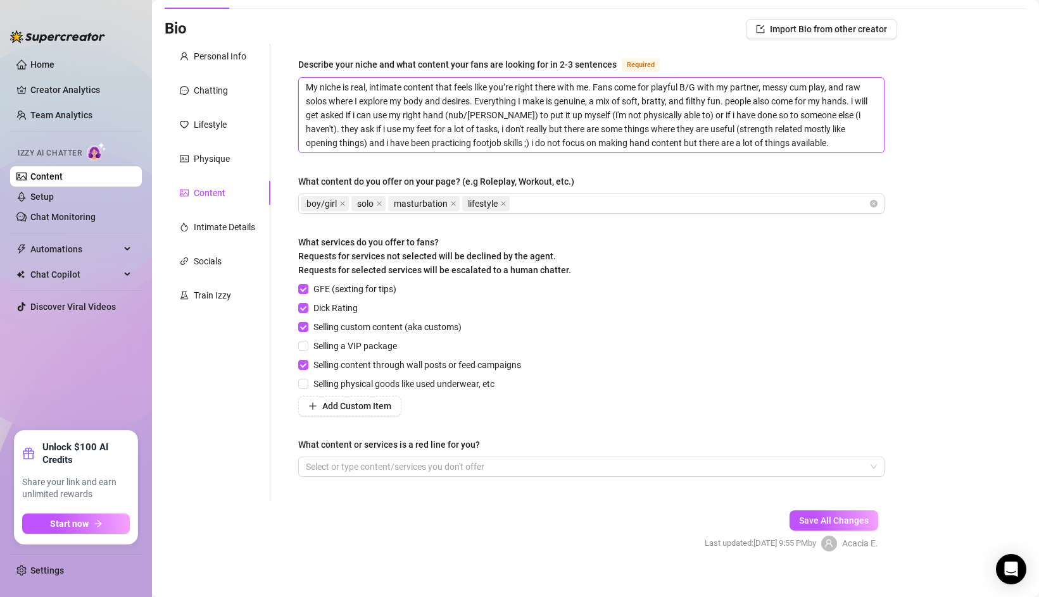
scroll to position [90, 0]
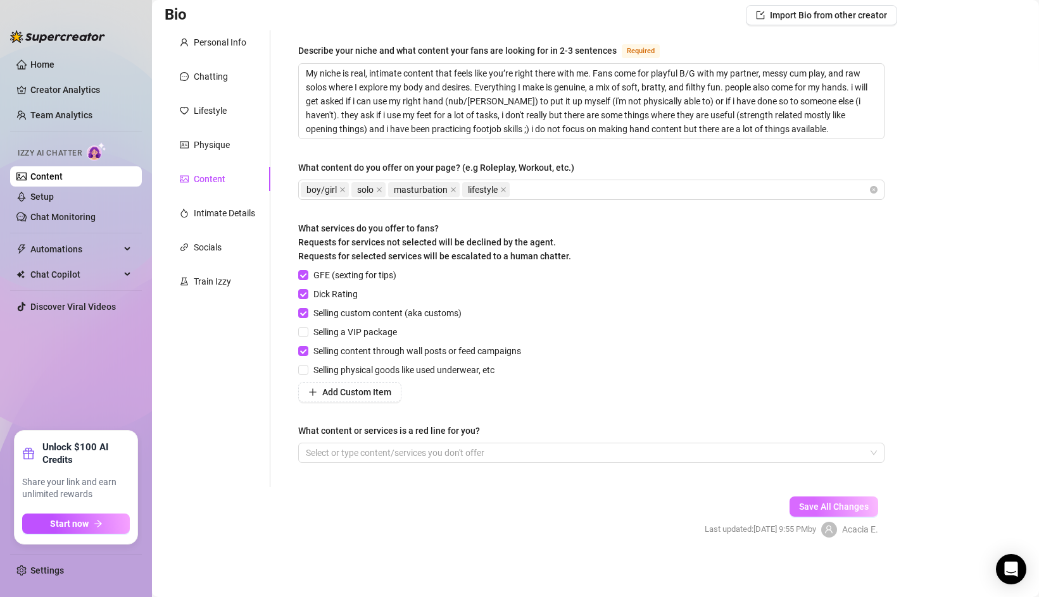
click at [814, 505] on span "Save All Changes" at bounding box center [834, 507] width 70 height 10
click at [54, 202] on link "Setup" at bounding box center [41, 197] width 23 height 10
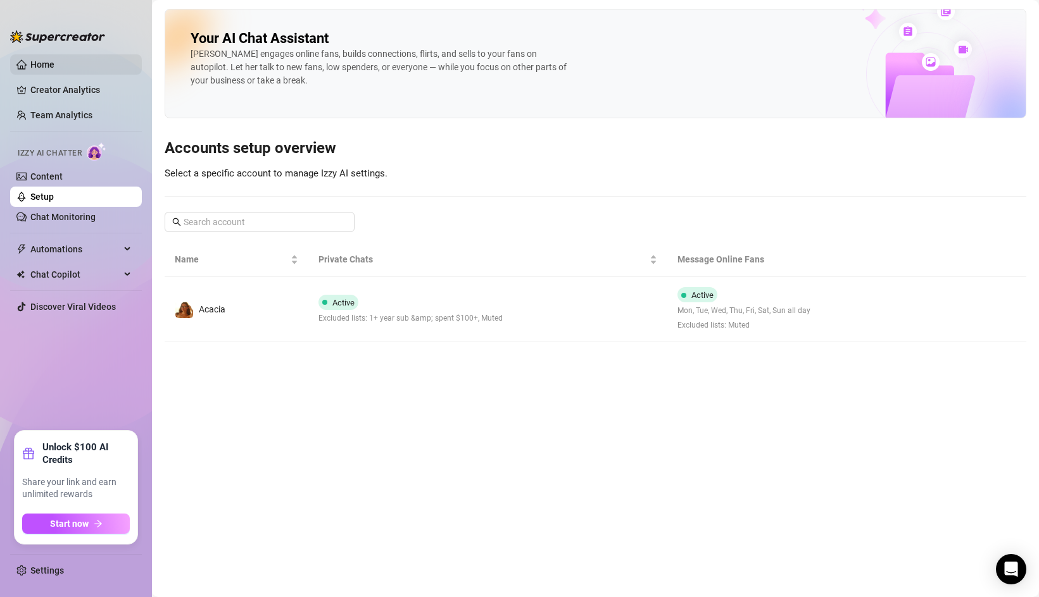
click at [49, 59] on link "Home" at bounding box center [42, 64] width 24 height 10
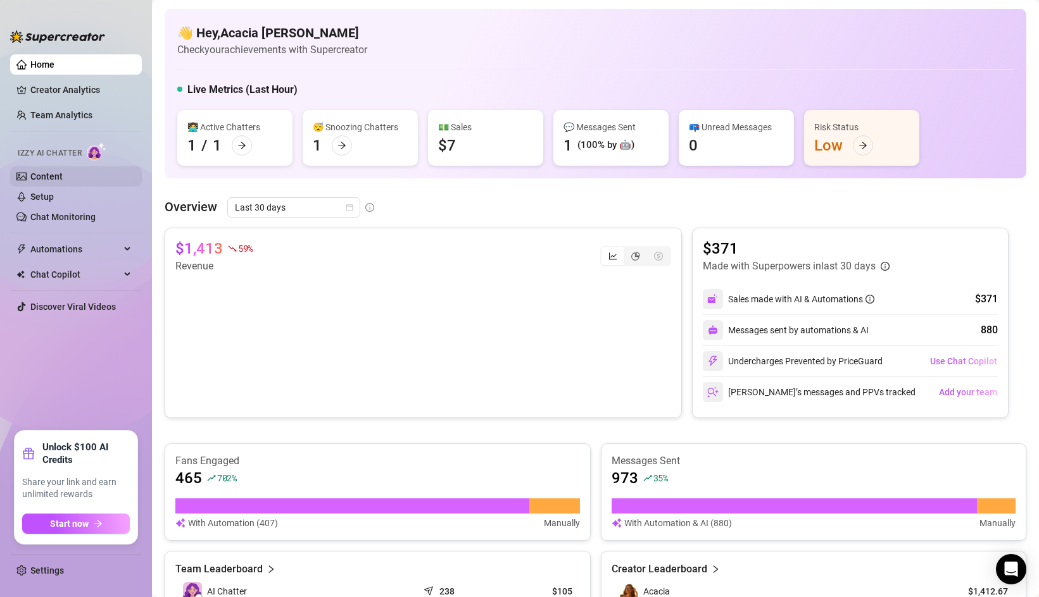
click at [63, 172] on link "Content" at bounding box center [46, 177] width 32 height 10
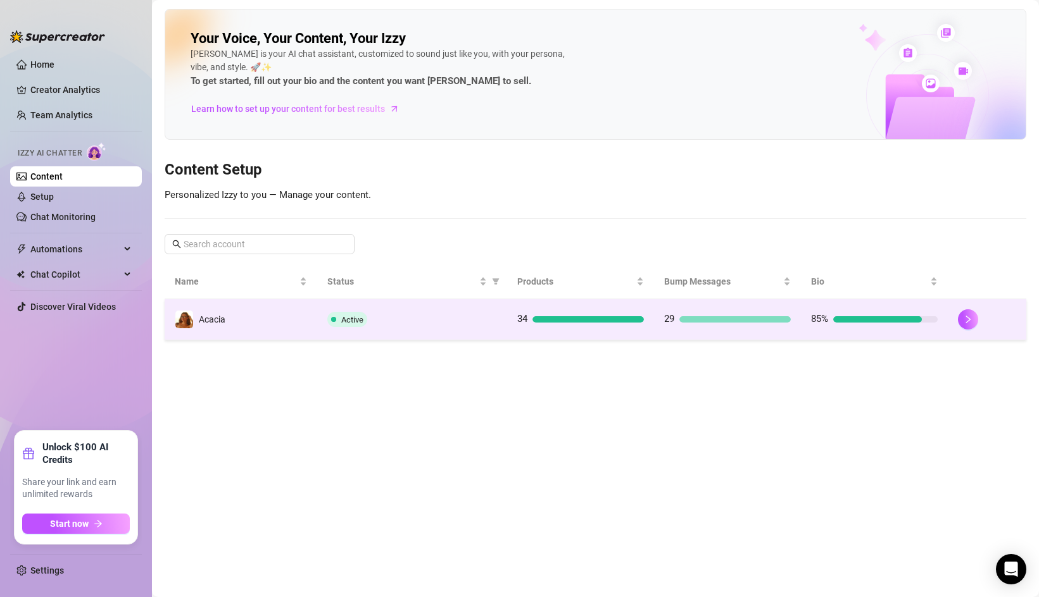
click at [292, 315] on td "Acacia" at bounding box center [241, 319] width 153 height 41
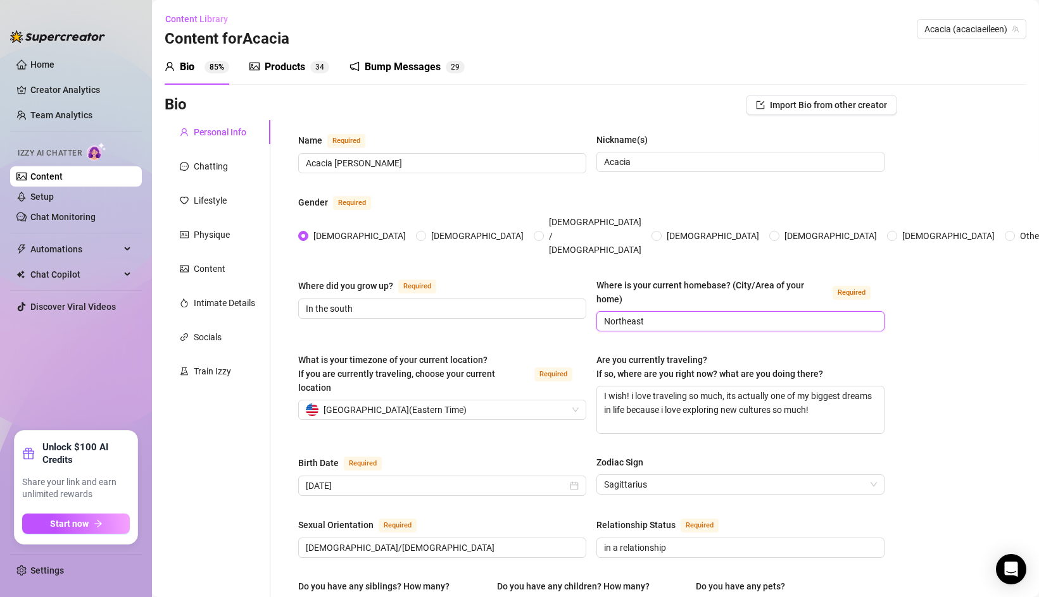
click at [654, 315] on input "Northeast" at bounding box center [739, 322] width 270 height 14
click at [362, 302] on input "In the south" at bounding box center [441, 309] width 270 height 14
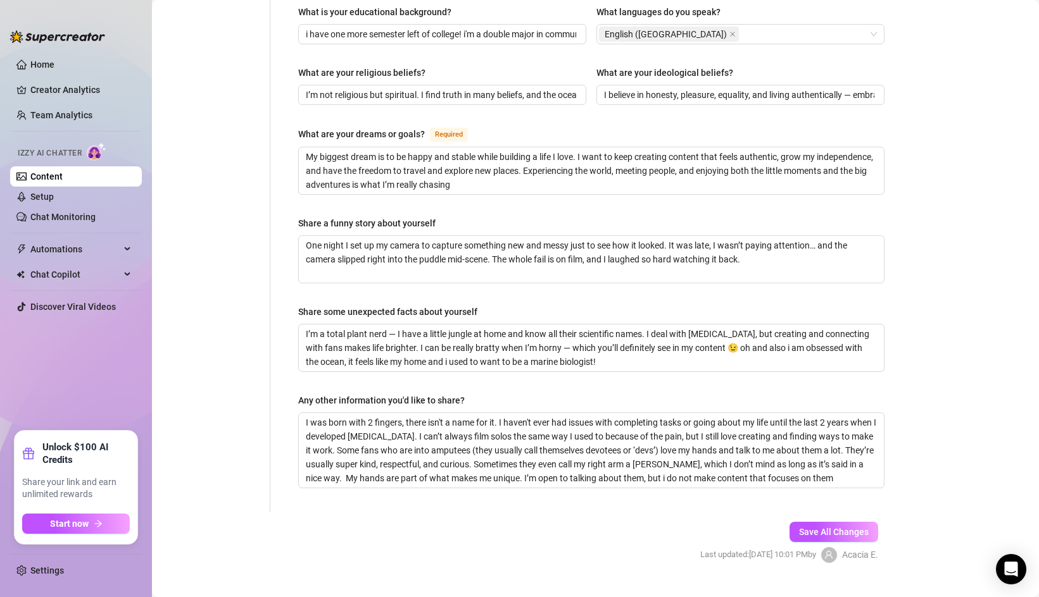
scroll to position [697, 0]
click at [830, 521] on button "Save All Changes" at bounding box center [833, 531] width 89 height 20
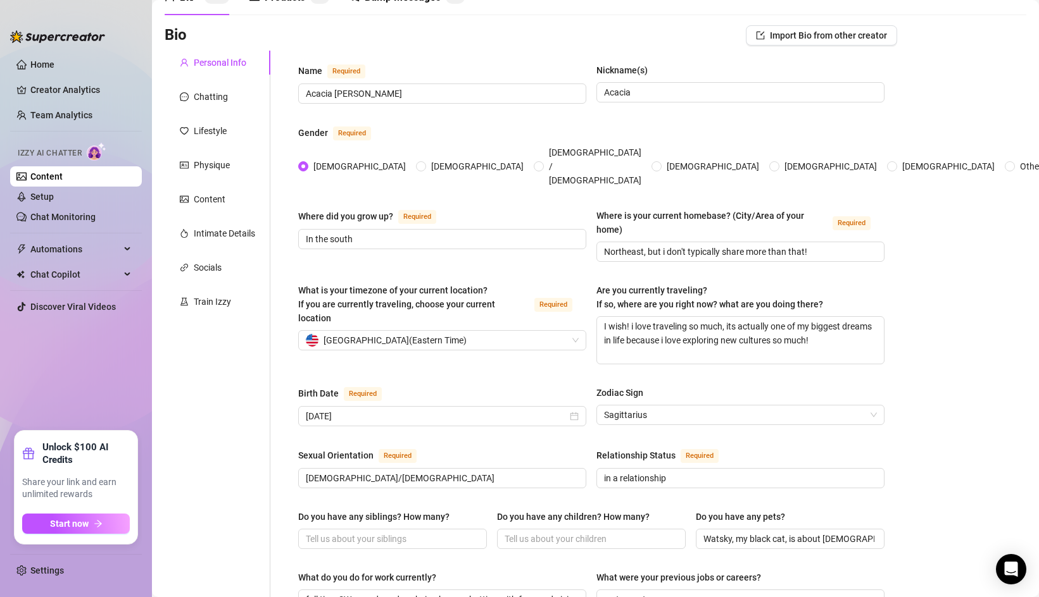
scroll to position [0, 0]
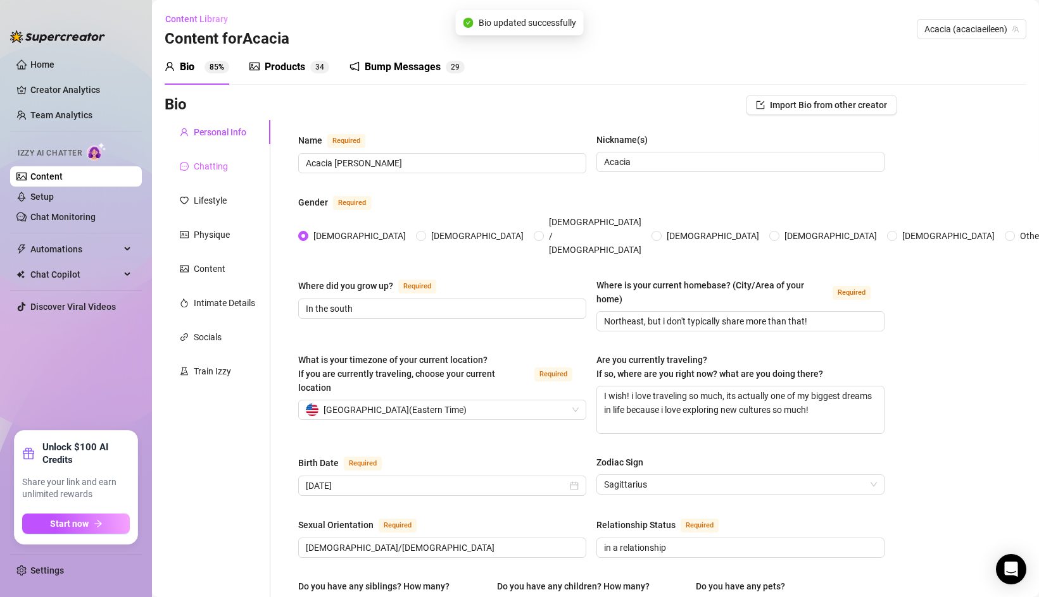
click at [203, 156] on div "Chatting" at bounding box center [218, 166] width 106 height 24
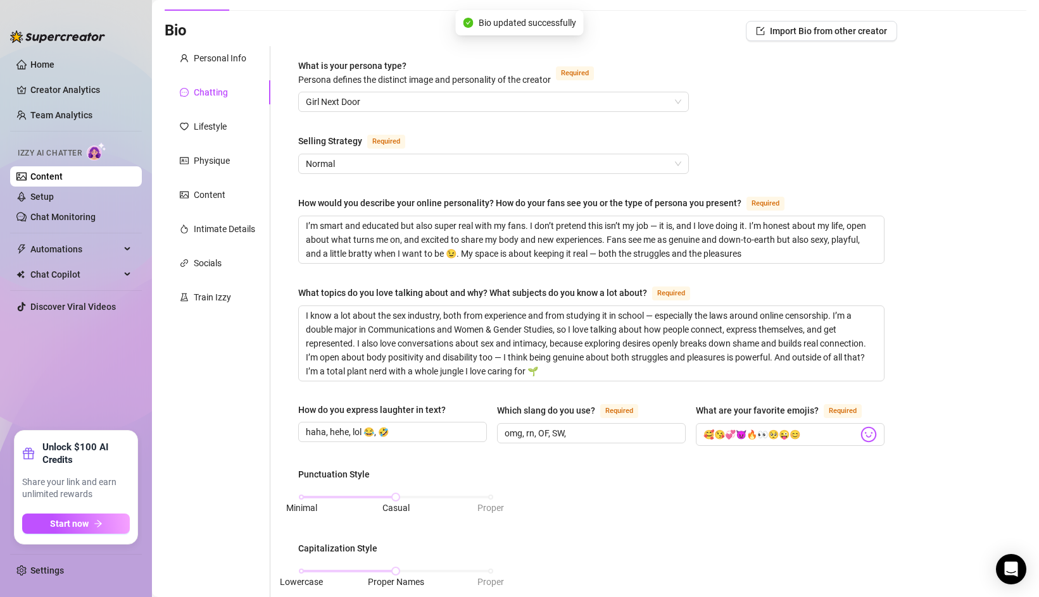
scroll to position [75, 0]
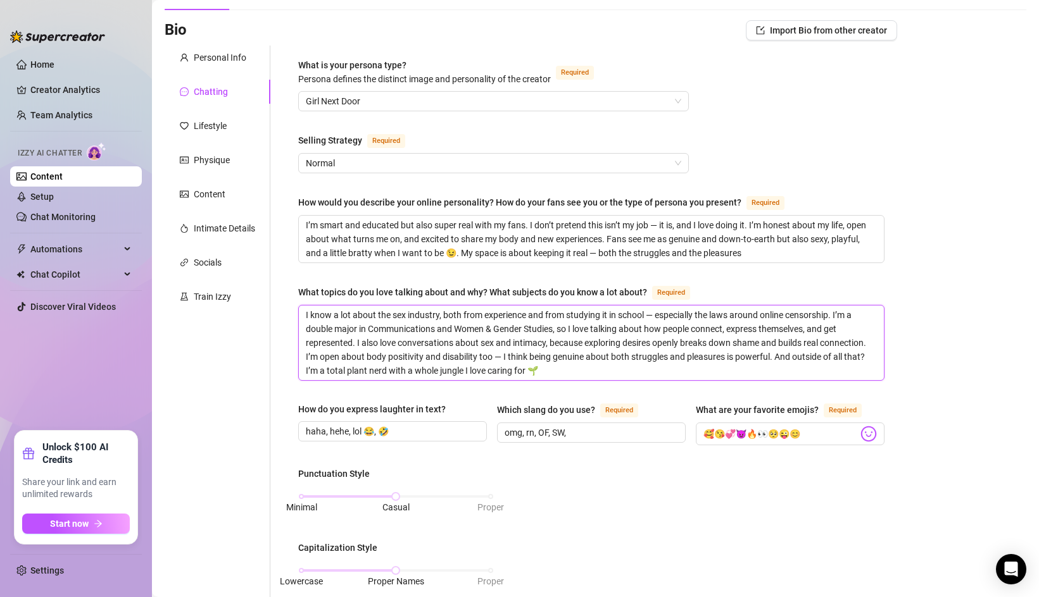
drag, startPoint x: 332, startPoint y: 313, endPoint x: 293, endPoint y: 314, distance: 39.2
click at [293, 314] on div "What is your persona type? [PERSON_NAME] defines the distinct image and persona…" at bounding box center [590, 532] width 611 height 973
click at [489, 313] on textarea "I know a lot about the sex industry, both from experience and from studying it …" at bounding box center [591, 343] width 585 height 75
click at [466, 316] on textarea "I know a lot about the sex industry, both from experience and from studying it …" at bounding box center [591, 343] width 585 height 75
click at [541, 326] on textarea "I know a lot about the sex industry, from experience and from studying it in sc…" at bounding box center [591, 343] width 585 height 75
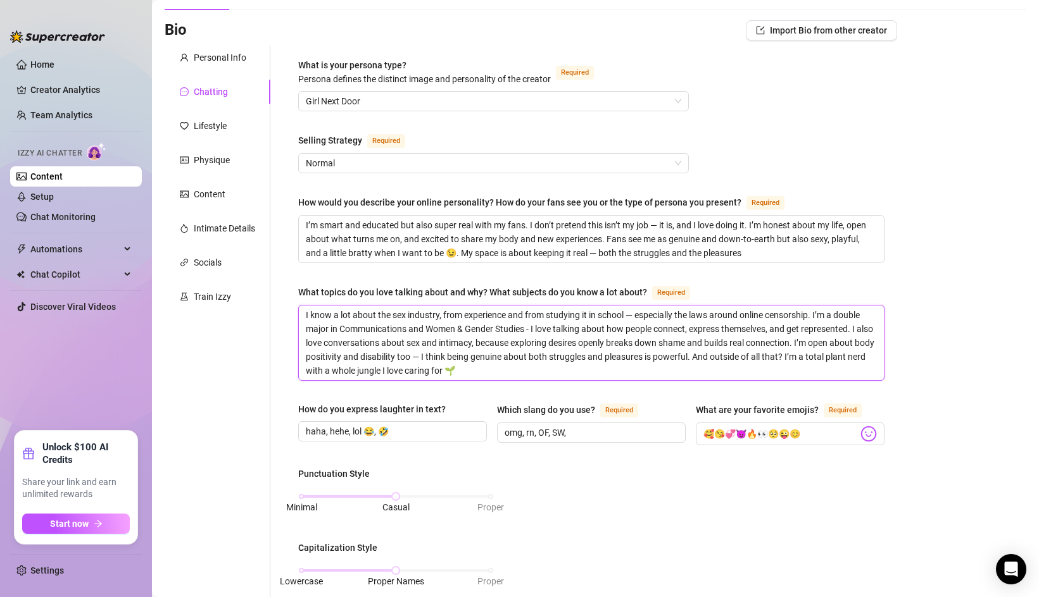
click at [457, 342] on textarea "I know a lot about the sex industry, from experience and from studying it in sc…" at bounding box center [591, 343] width 585 height 75
click at [434, 354] on textarea "I know a lot about the sex industry, from experience and from studying it in sc…" at bounding box center [591, 343] width 585 height 75
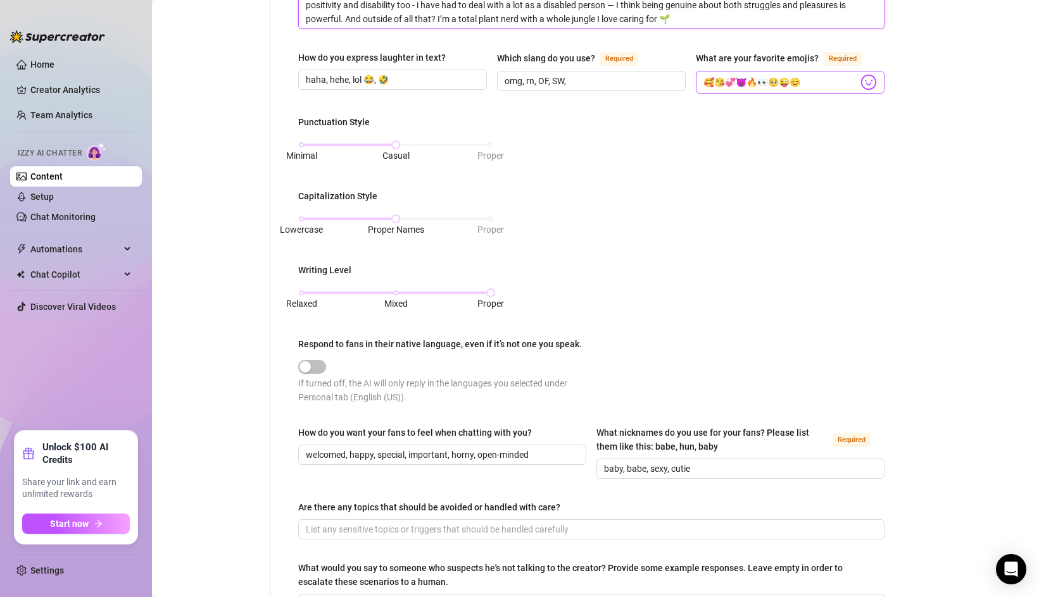
scroll to position [604, 0]
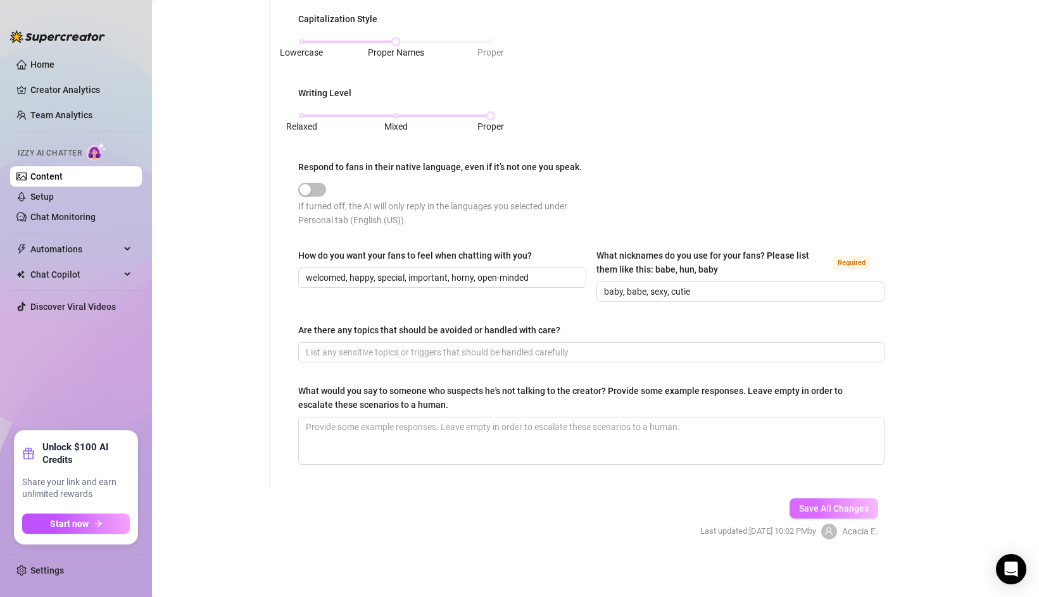
click at [830, 511] on span "Save All Changes" at bounding box center [834, 509] width 70 height 10
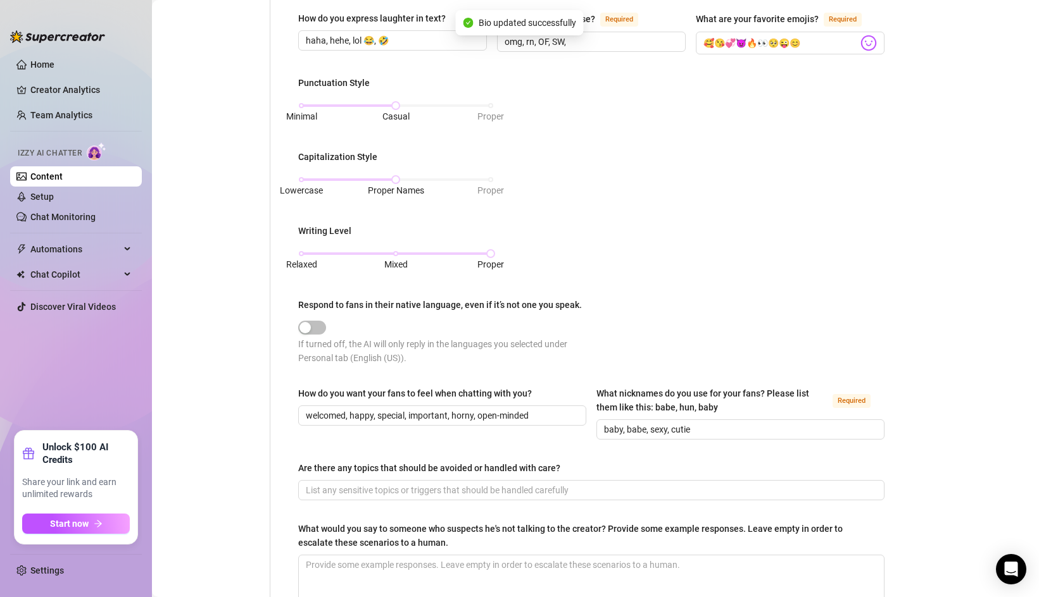
scroll to position [0, 0]
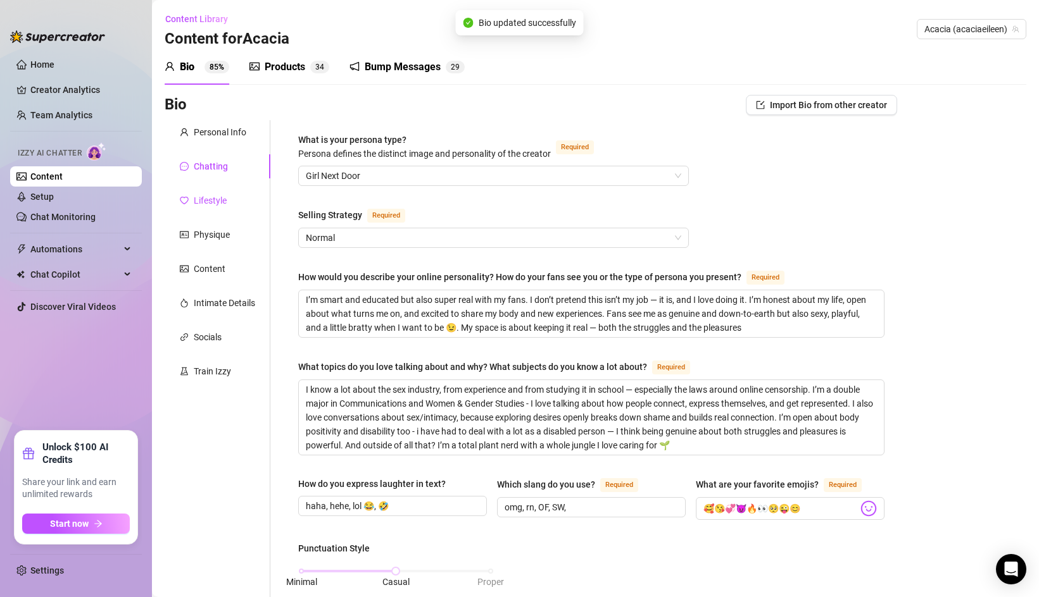
click at [194, 201] on div "Lifestyle" at bounding box center [210, 201] width 33 height 14
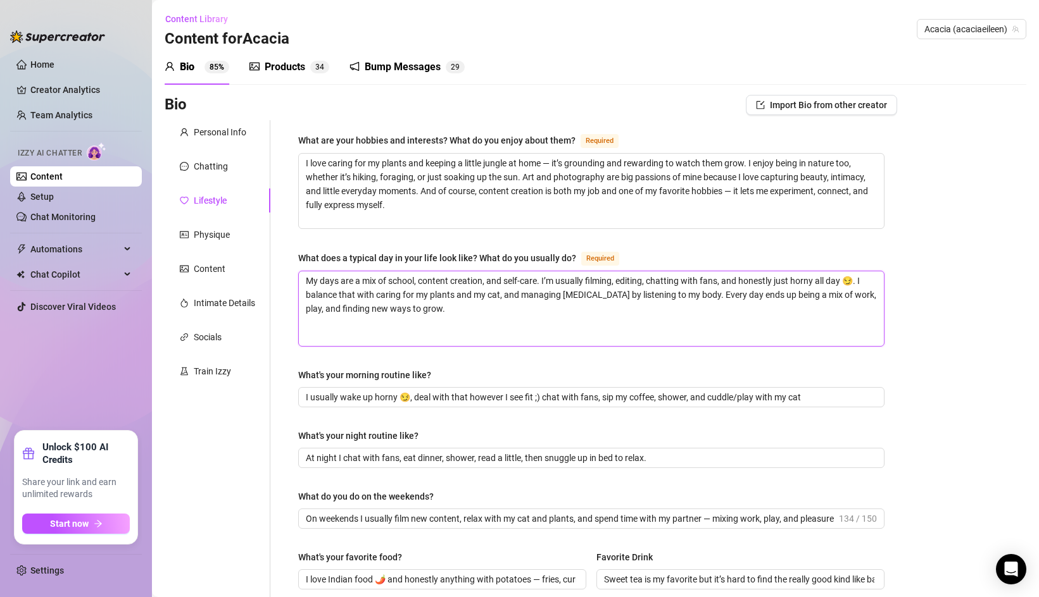
click at [483, 313] on textarea "My days are a mix of school, content creation, and self-care. I’m usually filmi…" at bounding box center [591, 308] width 585 height 75
click at [703, 294] on textarea "My days are a mix of school, content creation, and self-care. I’m usually filmi…" at bounding box center [591, 308] width 585 height 75
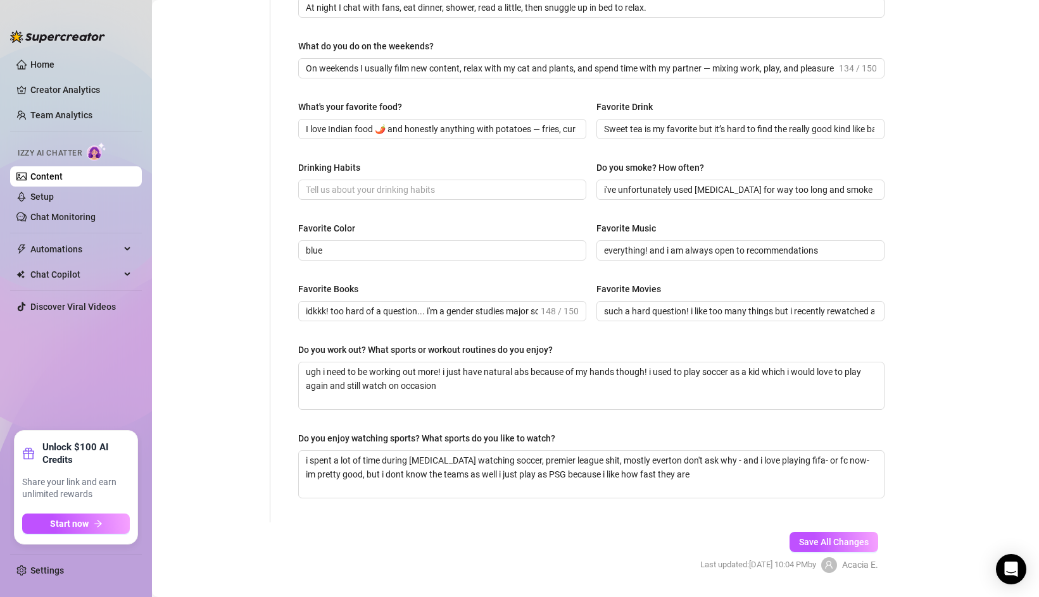
scroll to position [452, 0]
click at [844, 537] on span "Save All Changes" at bounding box center [834, 540] width 70 height 10
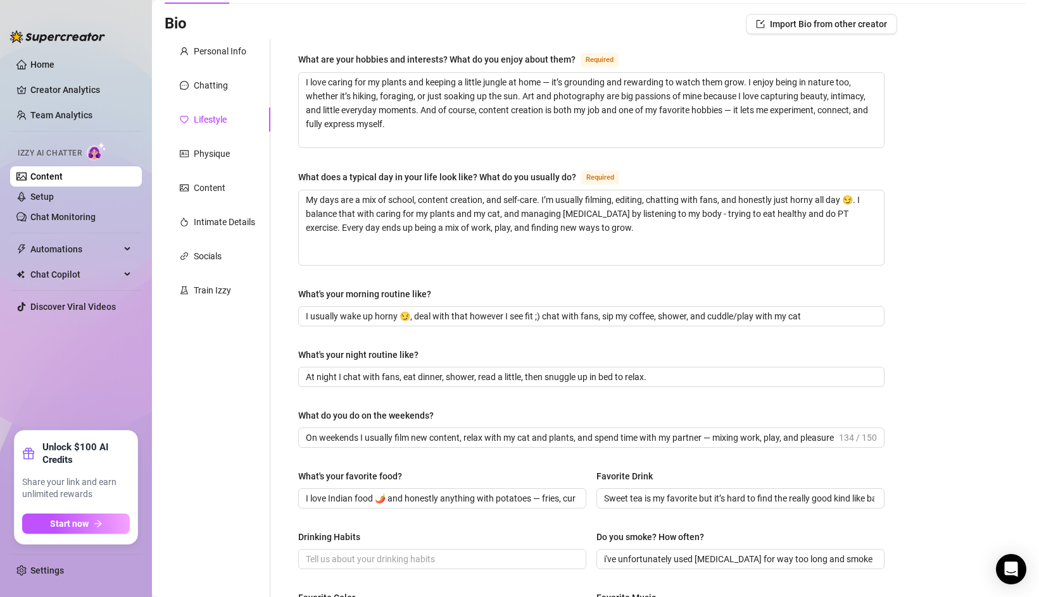
scroll to position [0, 0]
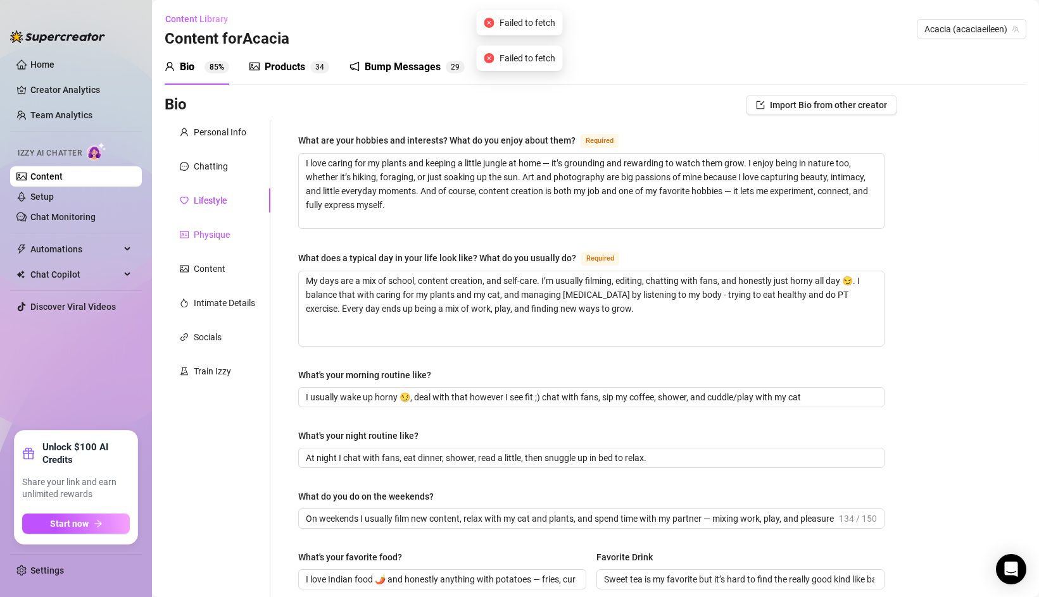
click at [208, 232] on div "Physique" at bounding box center [212, 235] width 36 height 14
